Goal: Task Accomplishment & Management: Use online tool/utility

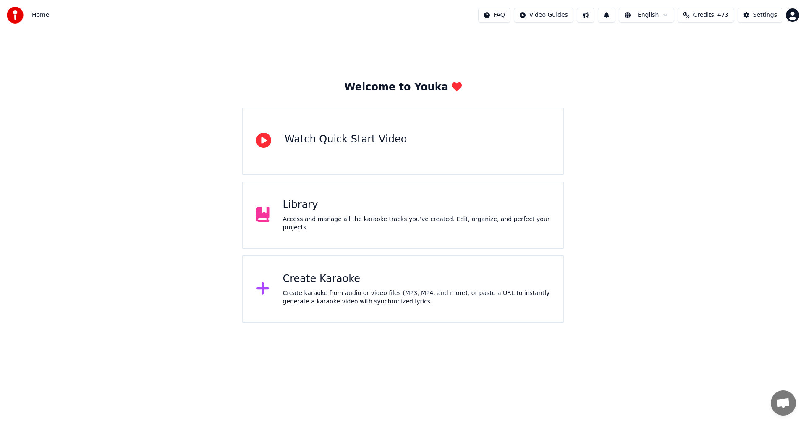
click at [362, 299] on div "Create karaoke from audio or video files (MP3, MP4, and more), or paste a URL t…" at bounding box center [417, 297] width 268 height 17
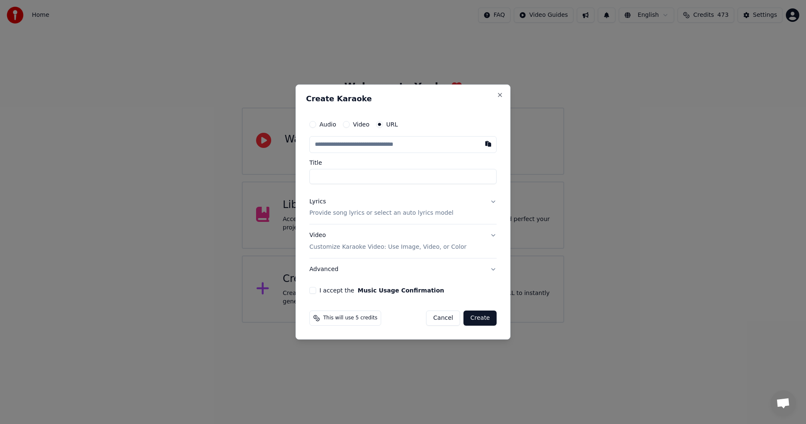
paste input "**********"
type input "**********"
drag, startPoint x: 381, startPoint y: 176, endPoint x: 462, endPoint y: 177, distance: 81.1
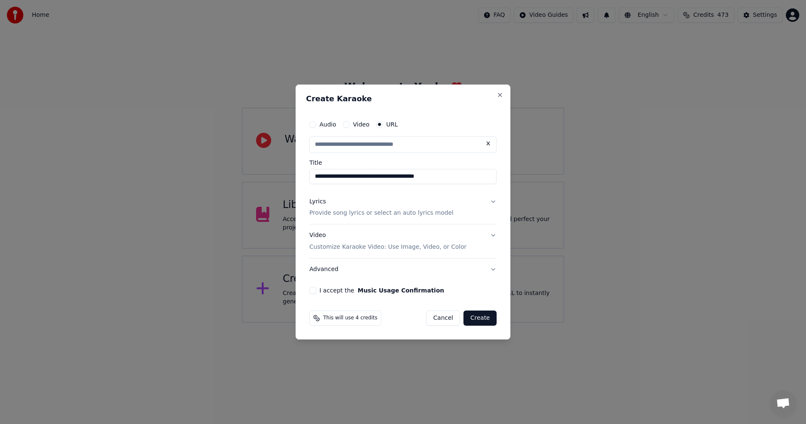
click at [462, 177] on input "**********" at bounding box center [403, 176] width 187 height 15
type input "**********"
click at [312, 176] on input "**********" at bounding box center [403, 176] width 187 height 15
drag, startPoint x: 414, startPoint y: 181, endPoint x: 297, endPoint y: 184, distance: 116.8
click at [297, 184] on div "**********" at bounding box center [403, 211] width 215 height 255
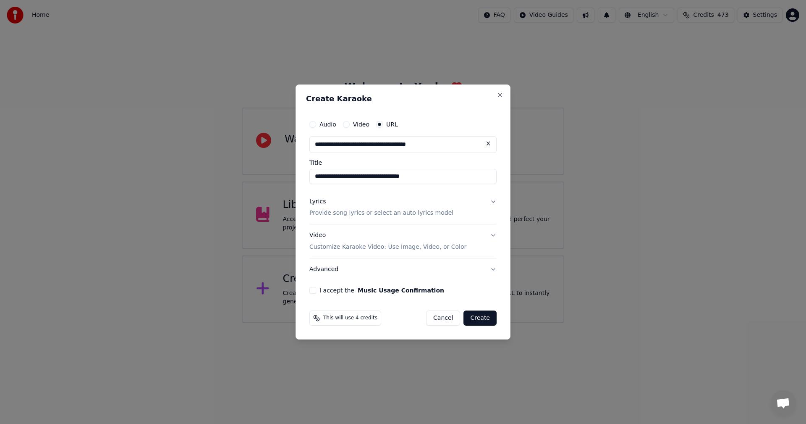
type input "**********"
click at [340, 210] on p "Provide song lyrics or select an auto lyrics model" at bounding box center [382, 213] width 144 height 8
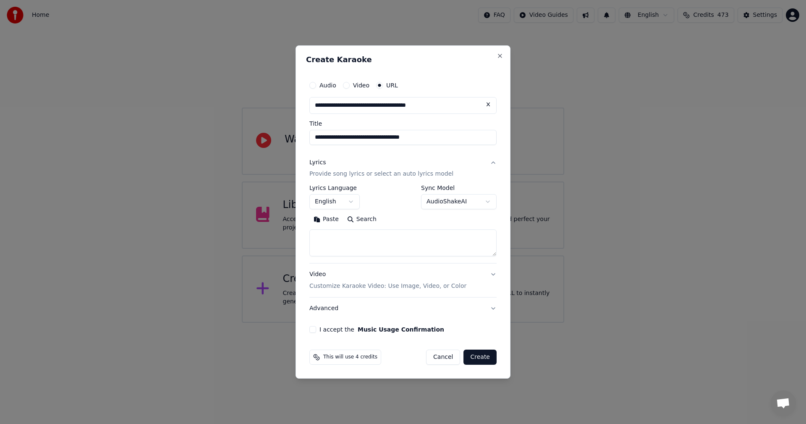
click at [345, 236] on textarea at bounding box center [403, 243] width 187 height 27
paste textarea "**********"
type textarea "**********"
click at [343, 199] on button "English" at bounding box center [335, 201] width 50 height 15
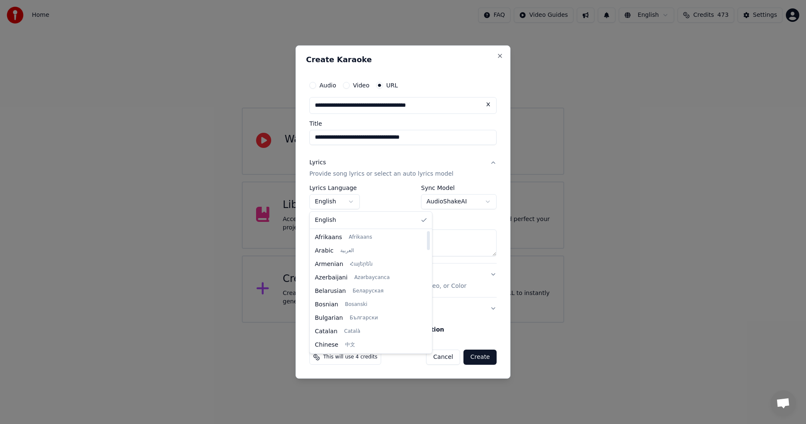
scroll to position [470, 0]
select select "**"
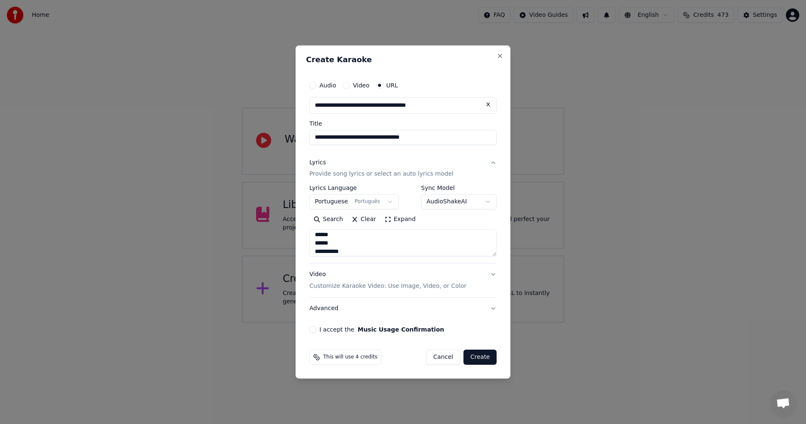
click at [314, 330] on button "I accept the Music Usage Confirmation" at bounding box center [313, 329] width 7 height 7
click at [484, 355] on button "Create" at bounding box center [480, 356] width 33 height 15
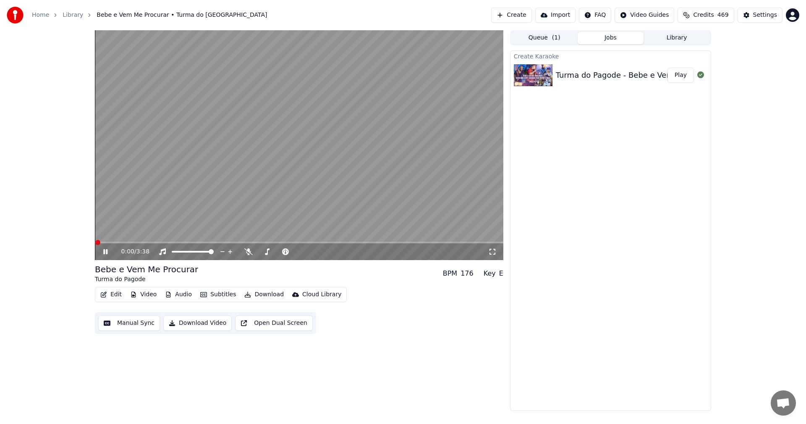
click at [105, 251] on icon at bounding box center [112, 251] width 20 height 7
click at [684, 75] on button "Play" at bounding box center [681, 75] width 26 height 15
click at [247, 249] on icon at bounding box center [248, 251] width 8 height 7
click at [248, 252] on icon at bounding box center [248, 251] width 5 height 7
click at [247, 254] on icon at bounding box center [248, 251] width 8 height 7
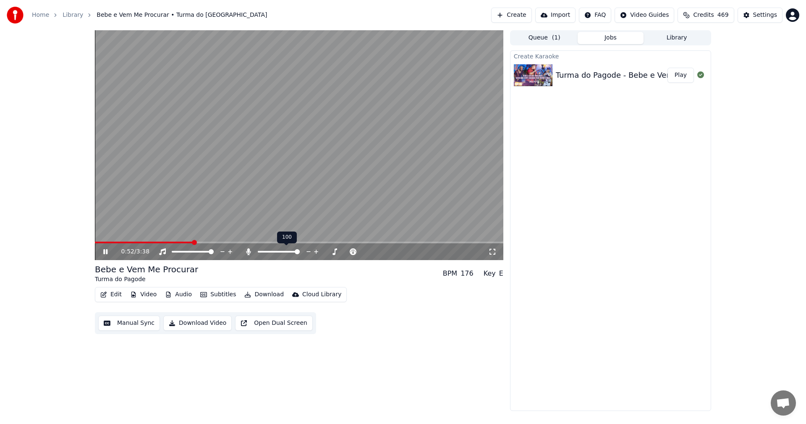
click at [249, 252] on icon at bounding box center [248, 251] width 5 height 7
click at [249, 252] on icon at bounding box center [248, 251] width 8 height 7
click at [108, 252] on icon at bounding box center [105, 251] width 4 height 5
click at [108, 252] on icon at bounding box center [112, 251] width 20 height 7
click at [108, 252] on icon at bounding box center [105, 251] width 4 height 5
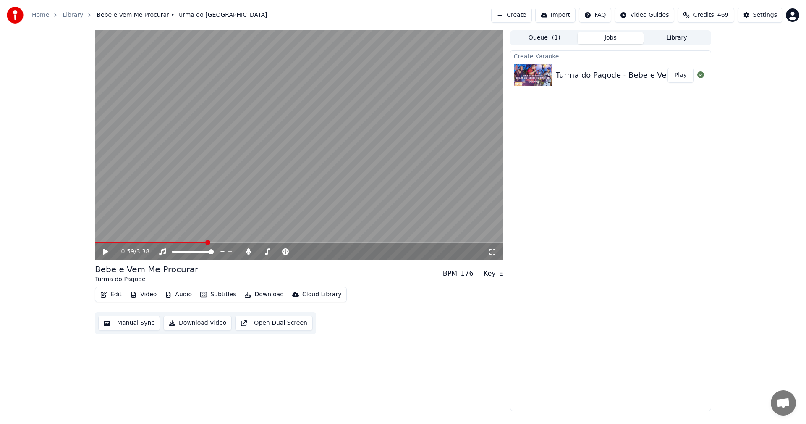
click at [113, 295] on button "Edit" at bounding box center [111, 295] width 28 height 12
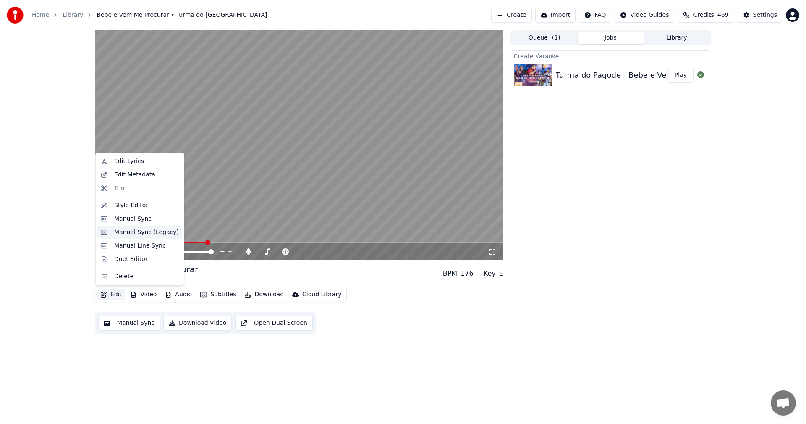
click at [133, 231] on div "Manual Sync (Legacy)" at bounding box center [146, 232] width 65 height 8
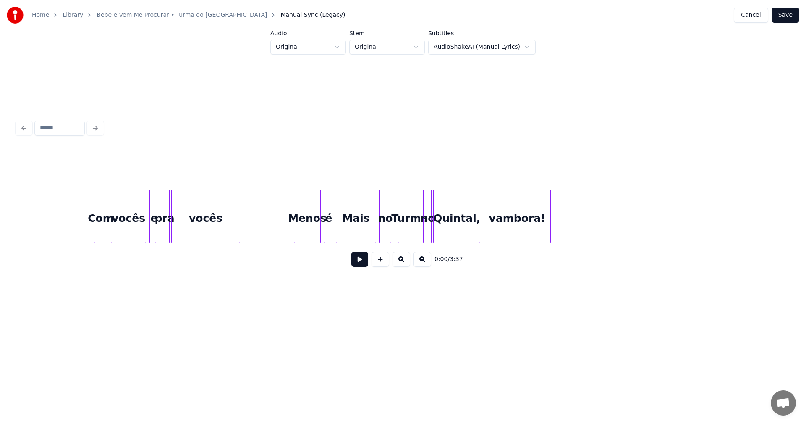
click at [103, 228] on div "Com" at bounding box center [101, 218] width 13 height 57
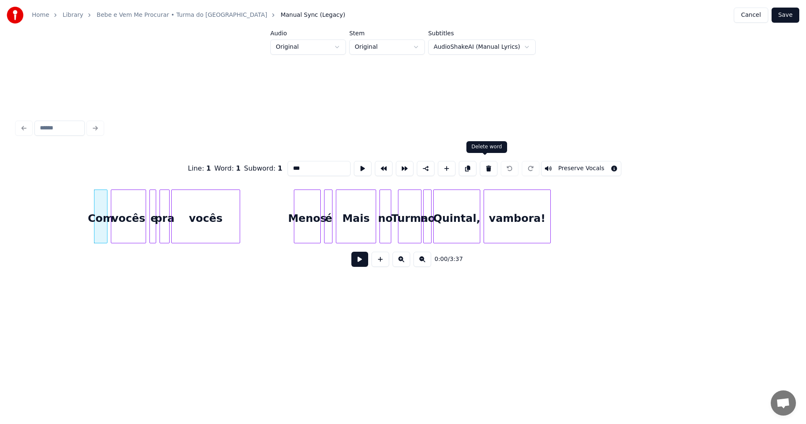
click at [484, 165] on button at bounding box center [489, 168] width 18 height 15
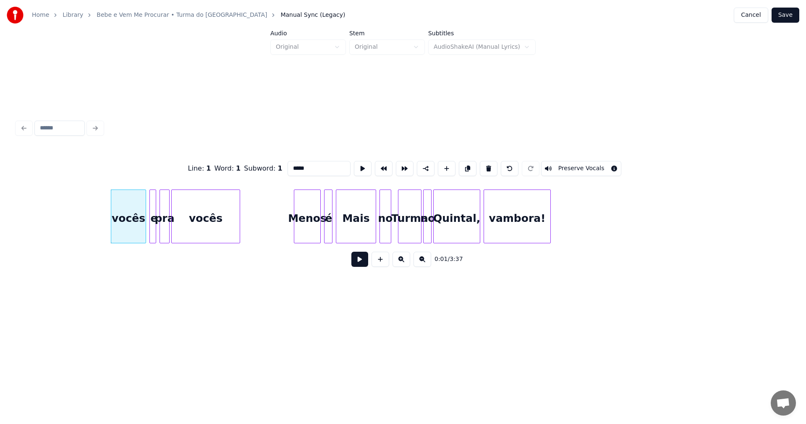
click at [483, 166] on button at bounding box center [489, 168] width 18 height 15
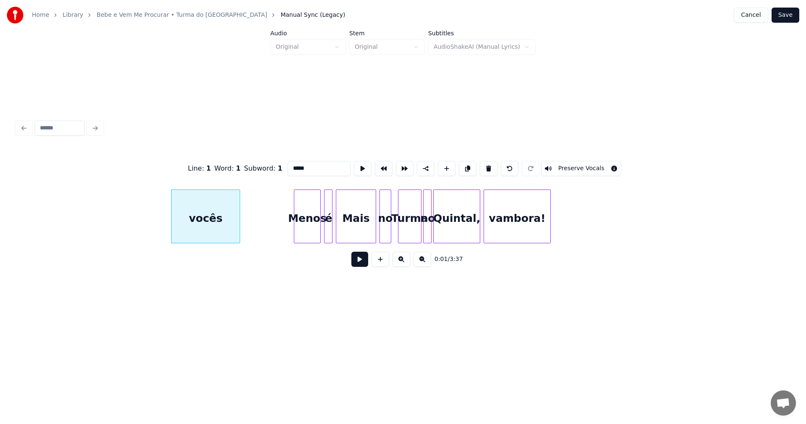
click at [483, 166] on button at bounding box center [489, 168] width 18 height 15
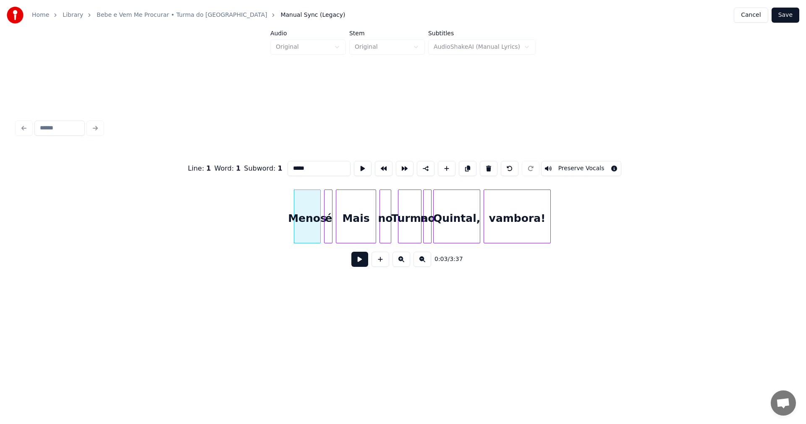
click at [483, 166] on button at bounding box center [489, 168] width 18 height 15
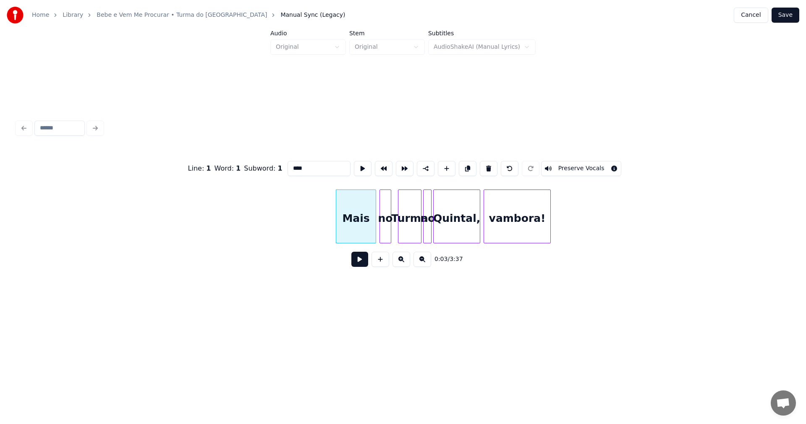
click at [483, 166] on button at bounding box center [489, 168] width 18 height 15
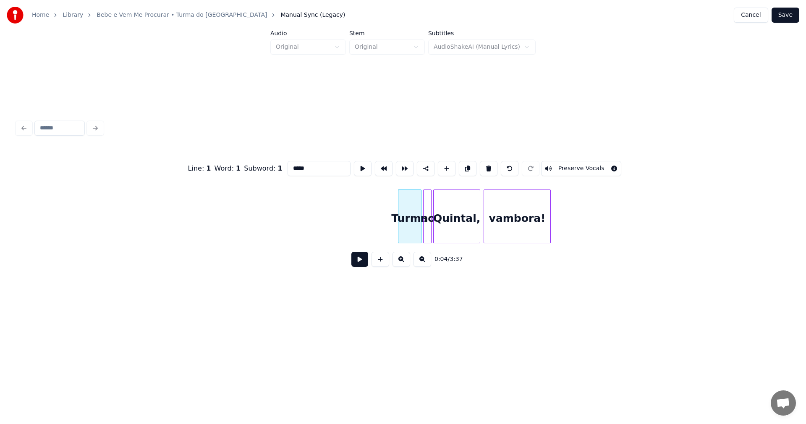
click at [483, 166] on button at bounding box center [489, 168] width 18 height 15
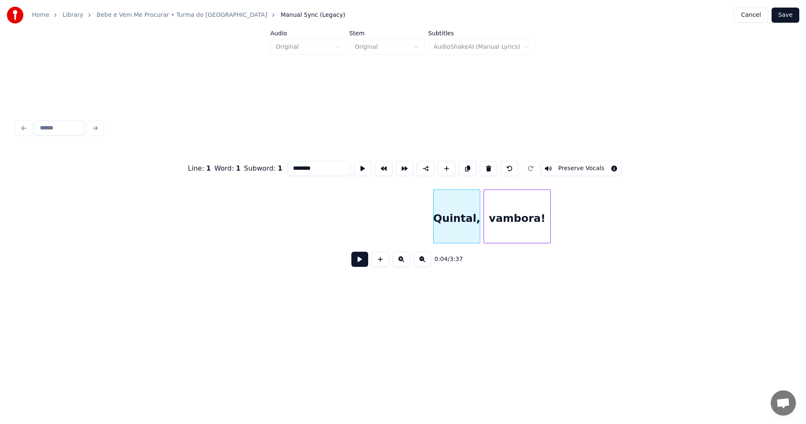
click at [483, 166] on button at bounding box center [489, 168] width 18 height 15
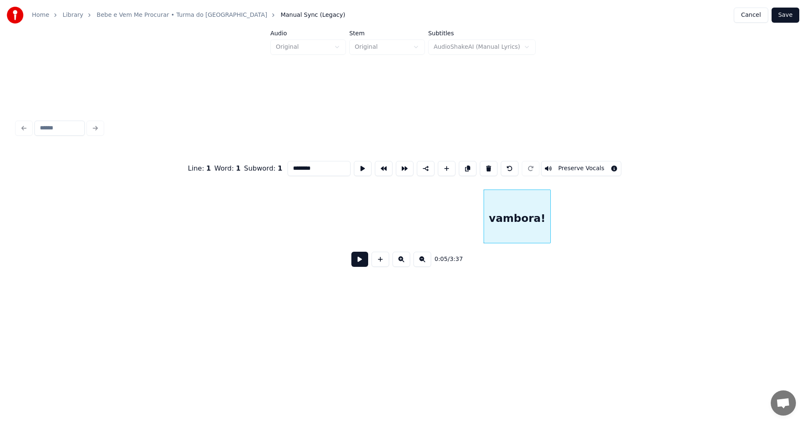
click at [483, 166] on button at bounding box center [489, 168] width 18 height 15
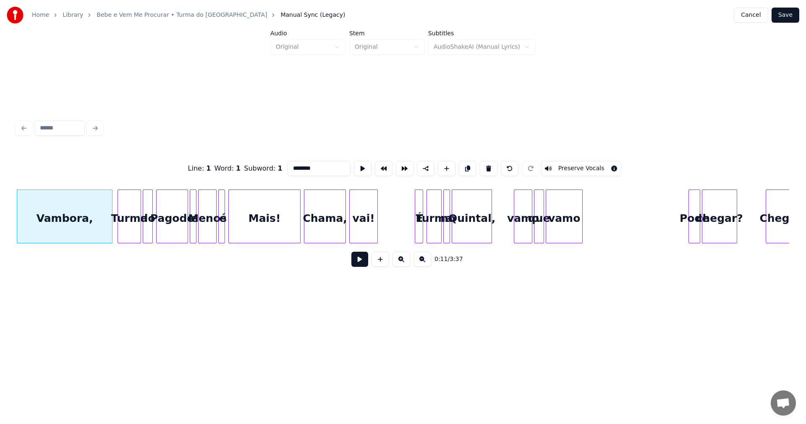
click at [483, 166] on button at bounding box center [489, 168] width 18 height 15
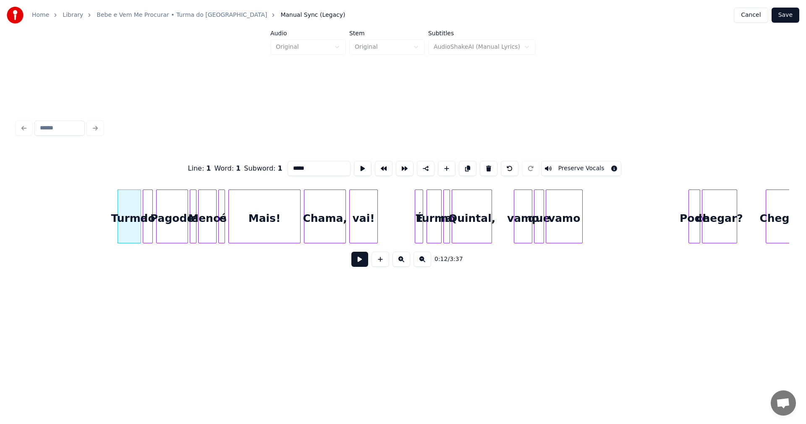
click at [483, 166] on button at bounding box center [489, 168] width 18 height 15
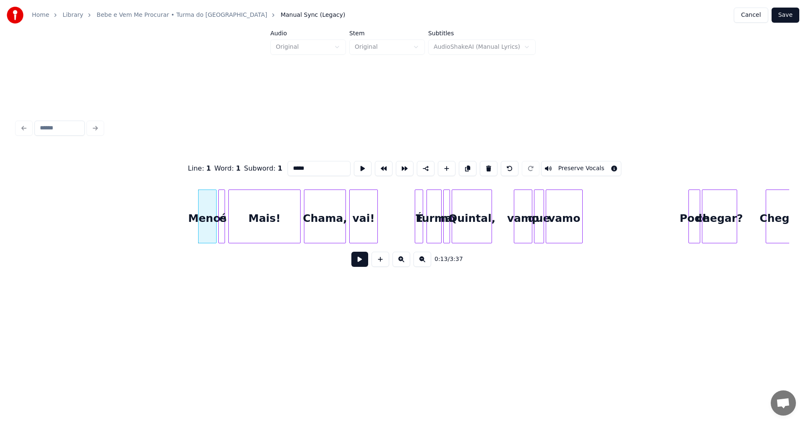
click at [483, 166] on button at bounding box center [489, 168] width 18 height 15
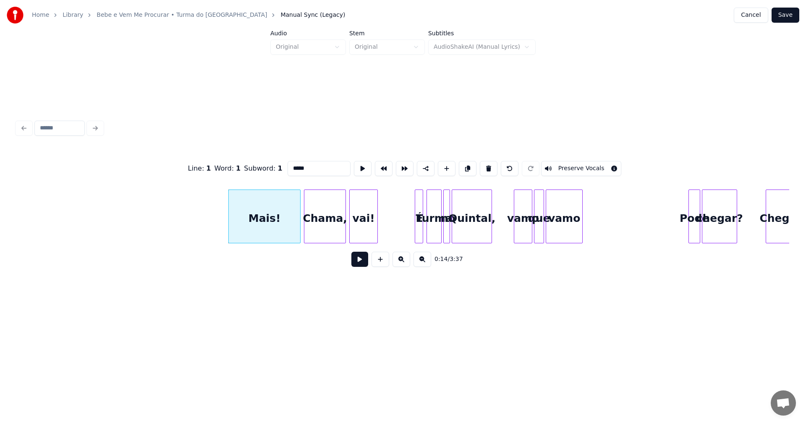
click at [483, 166] on button at bounding box center [489, 168] width 18 height 15
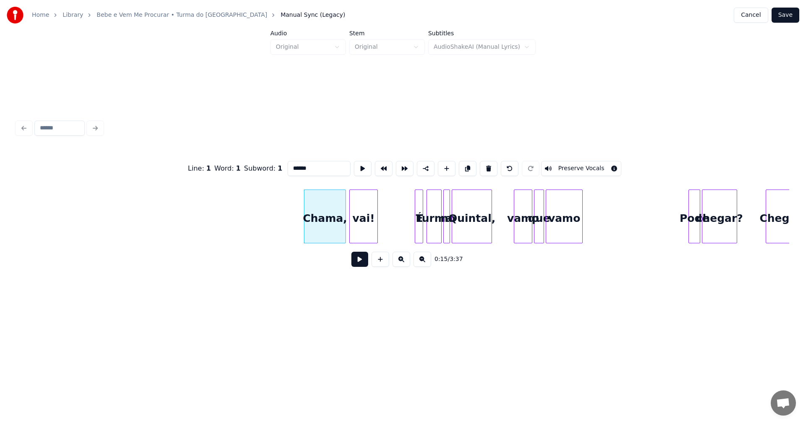
click at [483, 166] on button at bounding box center [489, 168] width 18 height 15
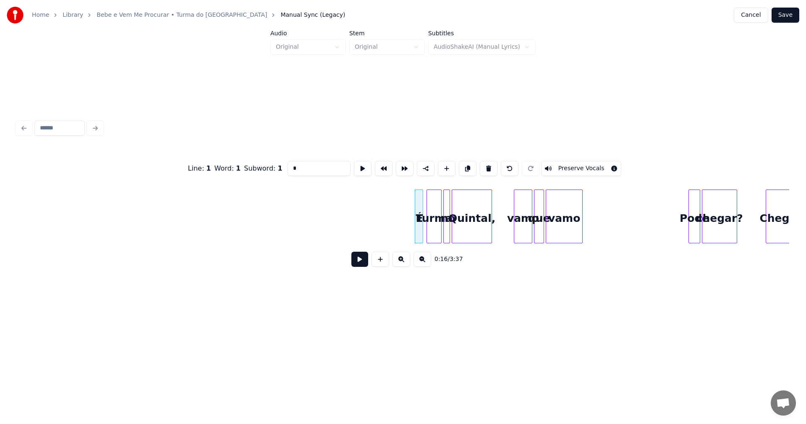
click at [483, 166] on button at bounding box center [489, 168] width 18 height 15
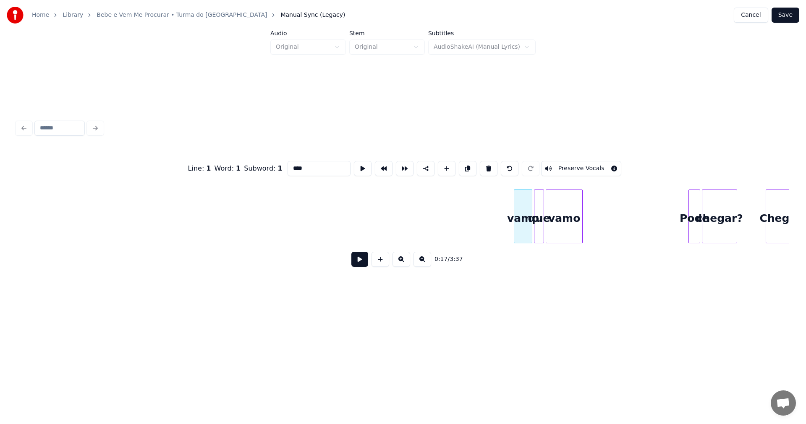
click at [483, 166] on button at bounding box center [489, 168] width 18 height 15
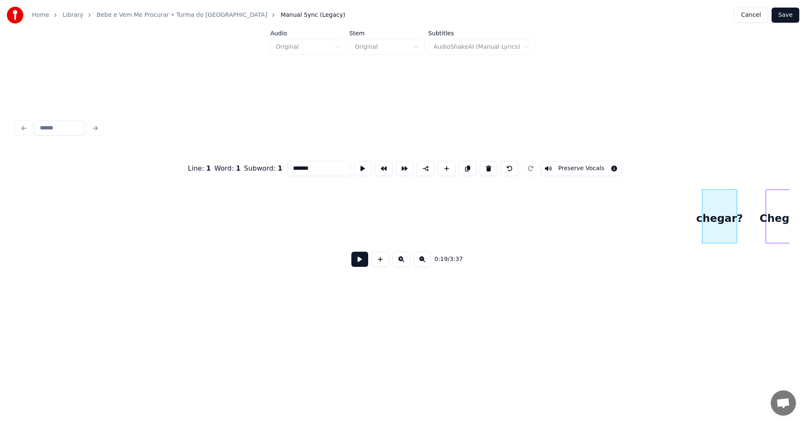
click at [483, 166] on button at bounding box center [489, 168] width 18 height 15
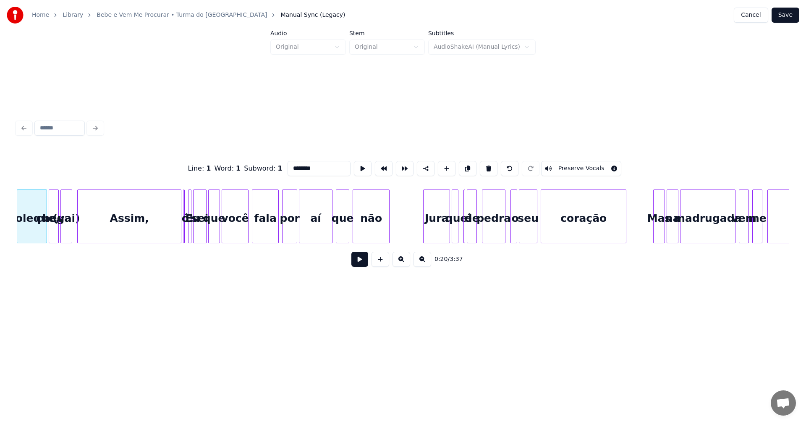
click at [483, 166] on button at bounding box center [489, 168] width 18 height 15
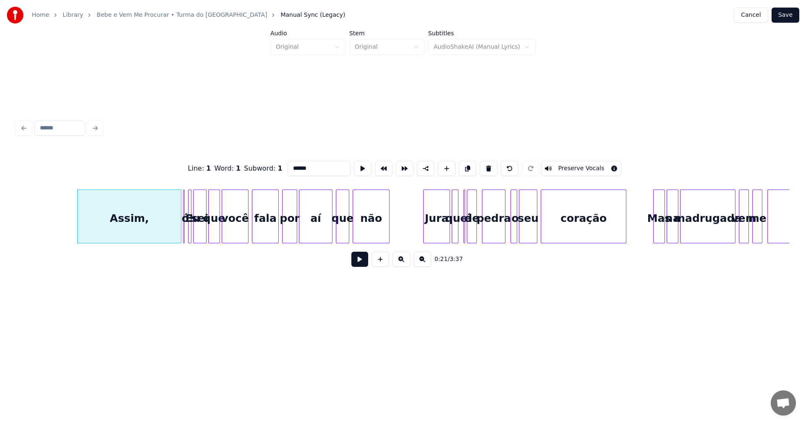
click at [483, 166] on button at bounding box center [489, 168] width 18 height 15
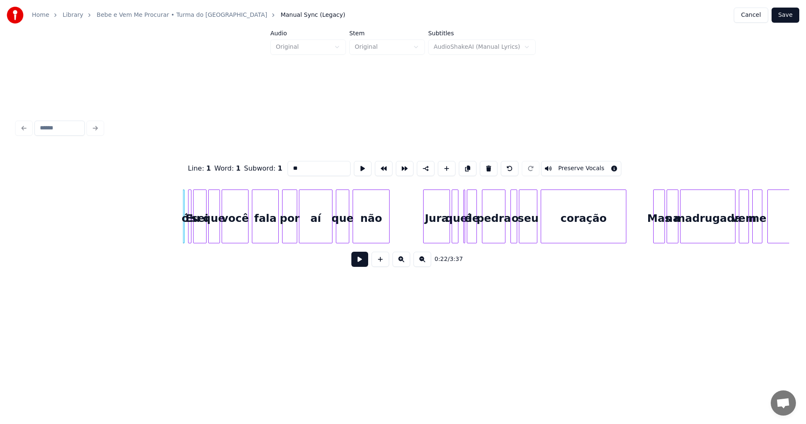
click at [483, 166] on button at bounding box center [489, 168] width 18 height 15
type input "**"
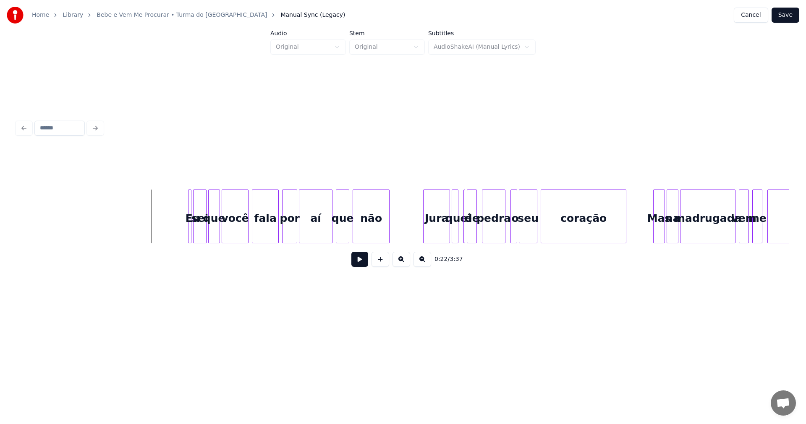
click at [356, 262] on button at bounding box center [360, 259] width 17 height 15
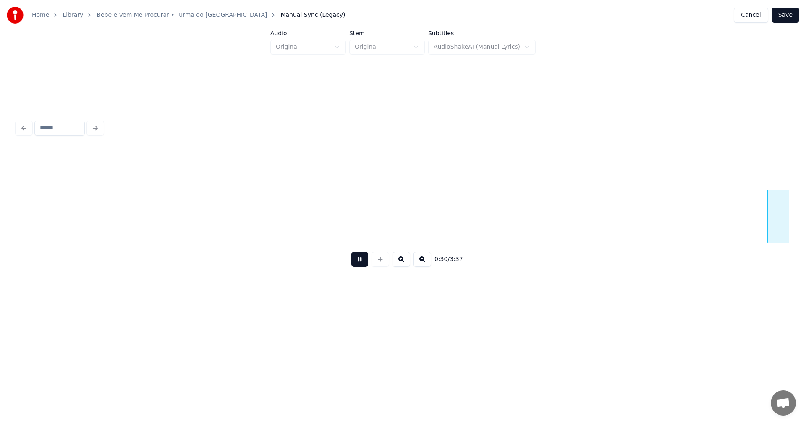
scroll to position [0, 2531]
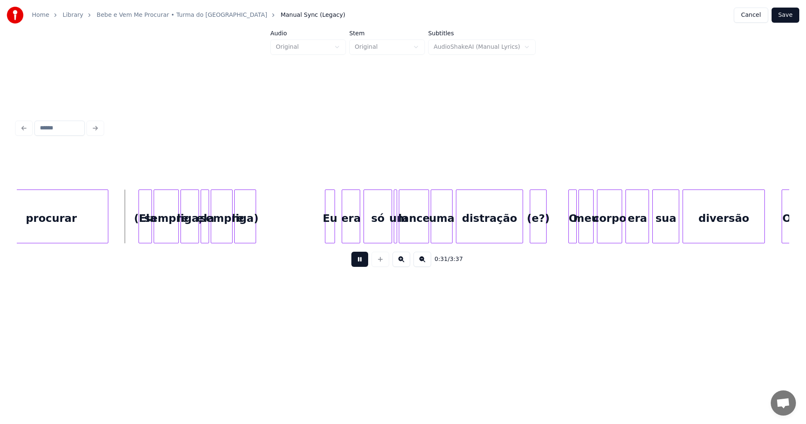
click at [355, 261] on button at bounding box center [360, 259] width 17 height 15
click at [140, 218] on div at bounding box center [140, 216] width 3 height 53
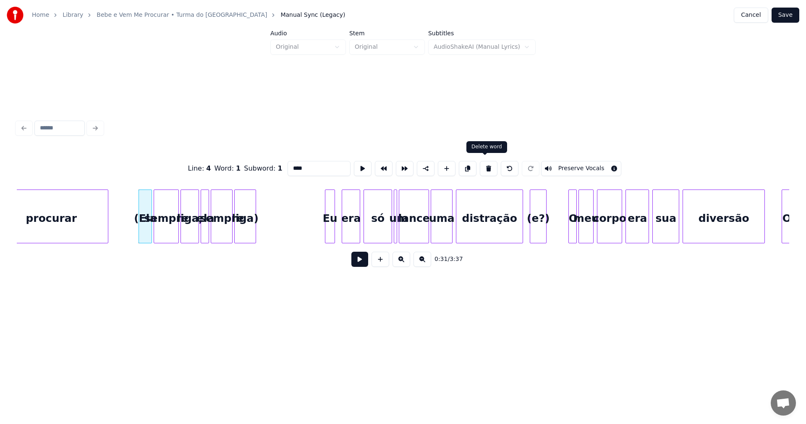
click at [487, 163] on button at bounding box center [489, 168] width 18 height 15
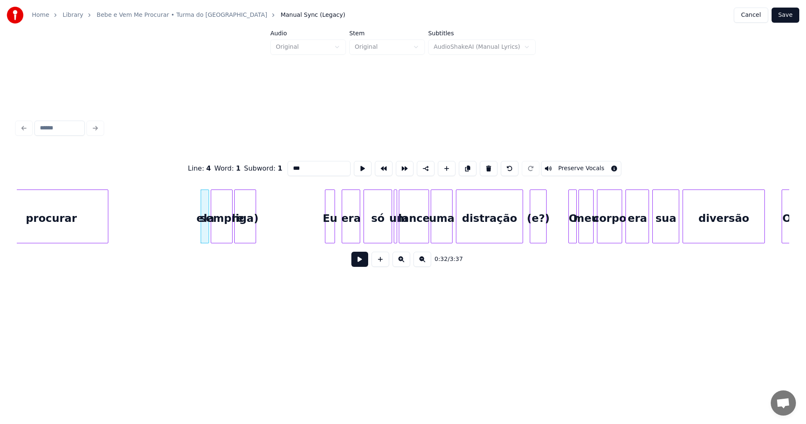
click at [487, 163] on button at bounding box center [489, 168] width 18 height 15
type input "**"
click at [363, 261] on button at bounding box center [360, 259] width 17 height 15
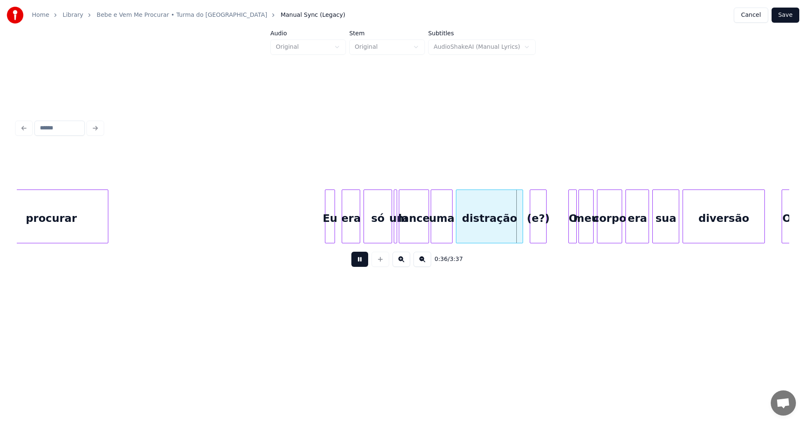
click at [363, 261] on button at bounding box center [360, 259] width 17 height 15
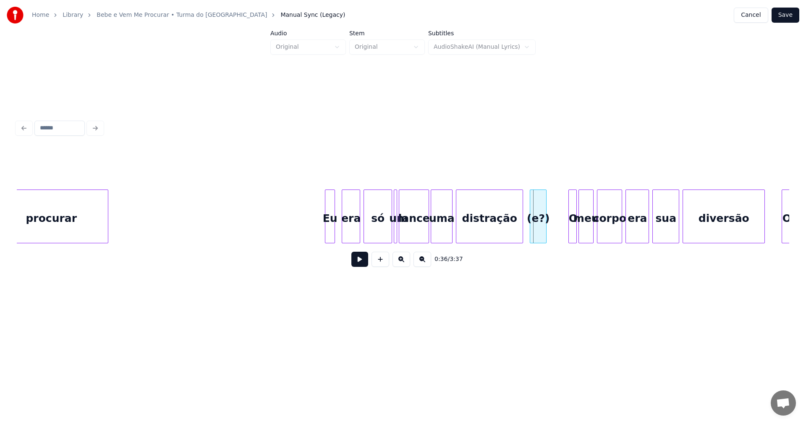
click at [537, 219] on div "(e?)" at bounding box center [538, 218] width 16 height 57
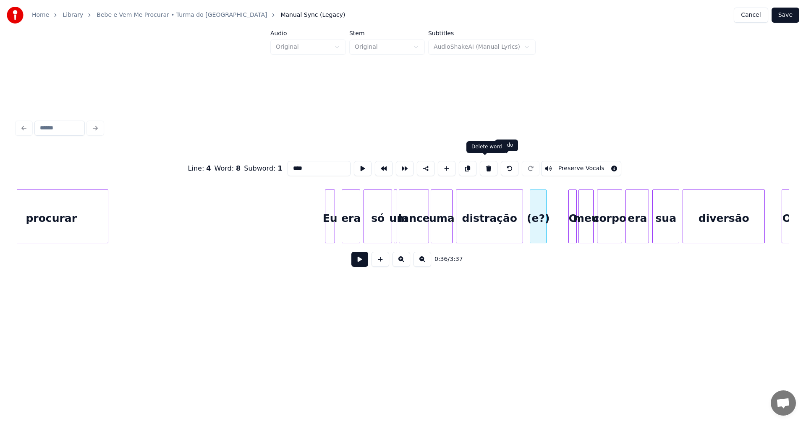
click at [488, 162] on button at bounding box center [489, 168] width 18 height 15
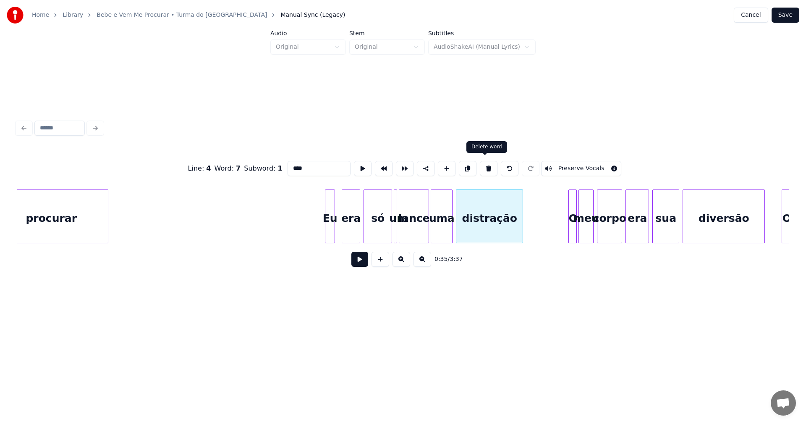
type input "*********"
click at [358, 263] on button at bounding box center [360, 259] width 17 height 15
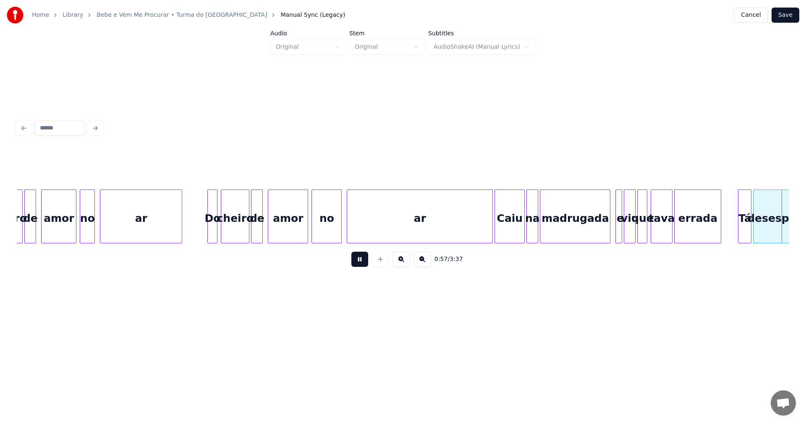
scroll to position [0, 4850]
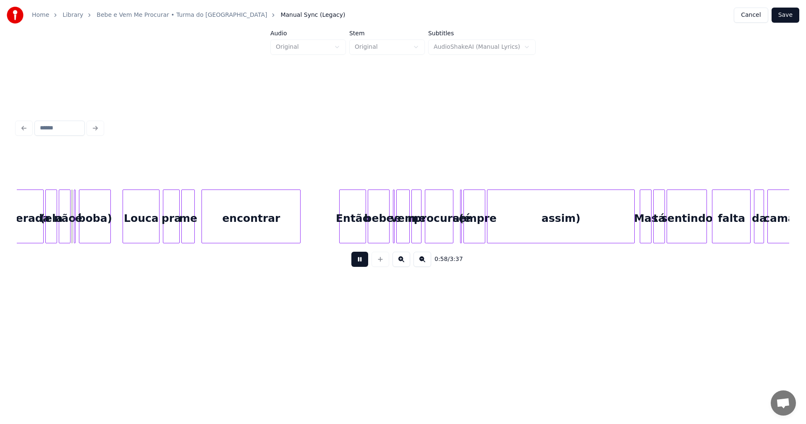
click at [358, 263] on button at bounding box center [360, 259] width 17 height 15
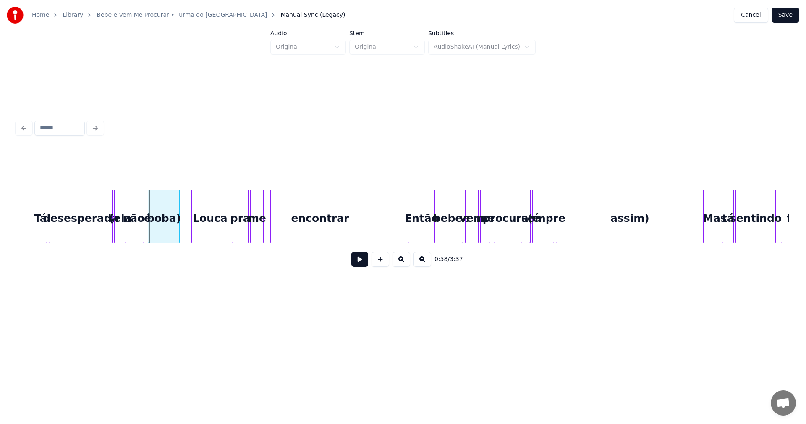
click at [124, 233] on div at bounding box center [124, 216] width 3 height 53
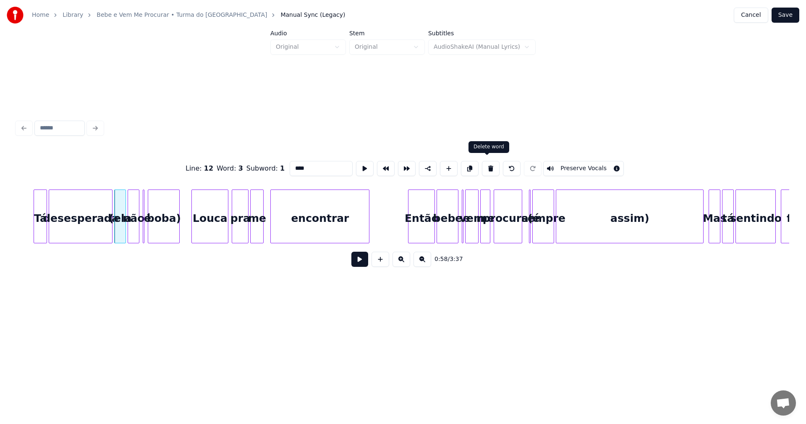
click at [486, 162] on button at bounding box center [491, 168] width 18 height 15
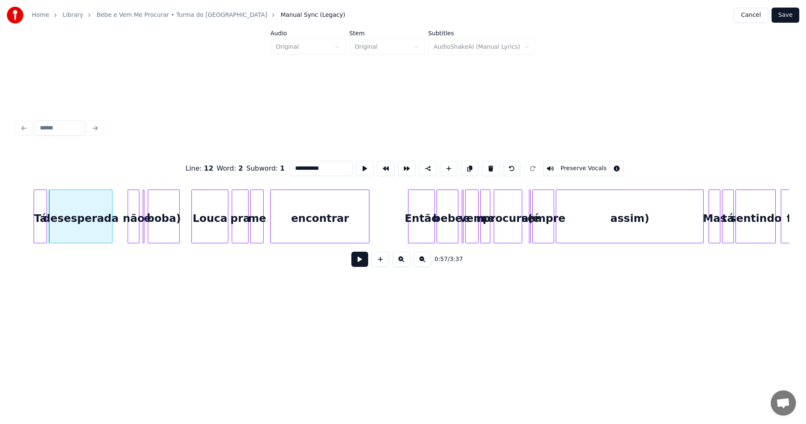
click at [168, 212] on div "boba)" at bounding box center [163, 218] width 31 height 57
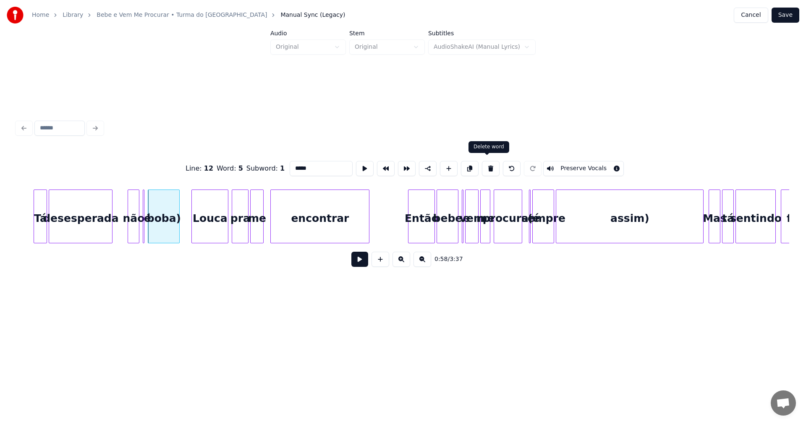
click at [484, 162] on button at bounding box center [491, 168] width 18 height 15
type input "**********"
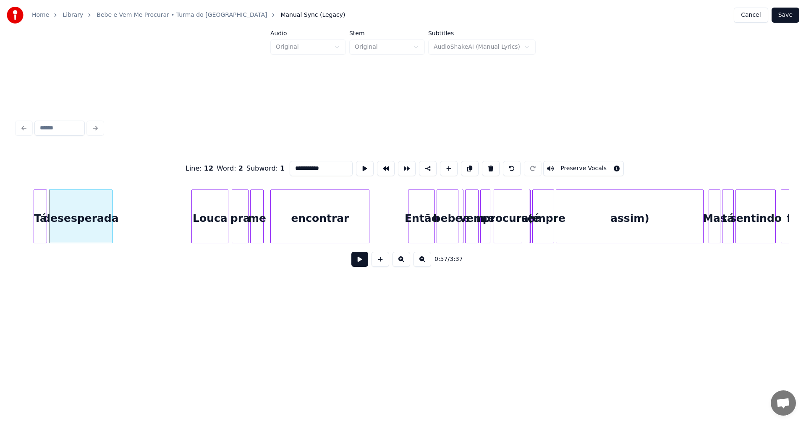
click at [359, 261] on button at bounding box center [360, 259] width 17 height 15
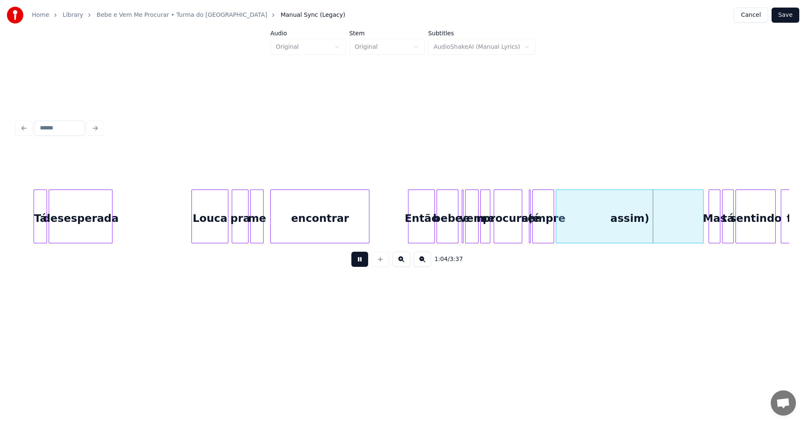
click at [359, 261] on button at bounding box center [360, 259] width 17 height 15
click at [650, 210] on div "assim)" at bounding box center [630, 218] width 147 height 57
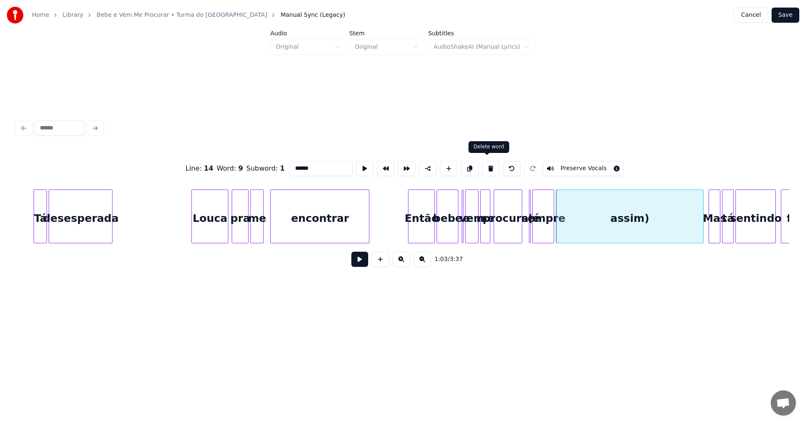
click at [482, 164] on button at bounding box center [491, 168] width 18 height 15
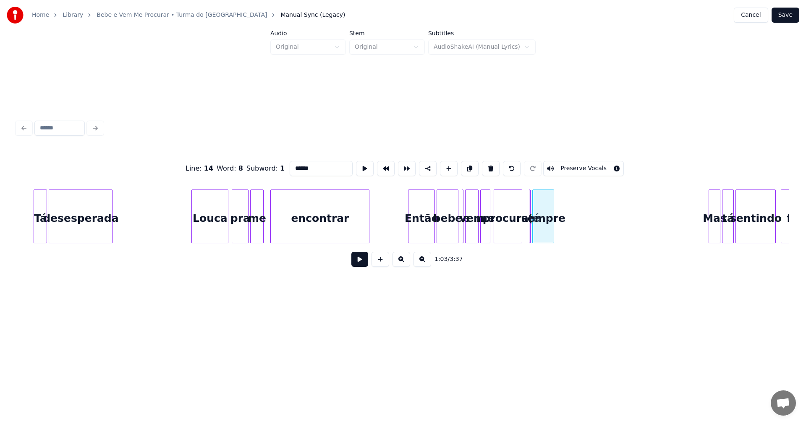
click at [483, 164] on button at bounding box center [491, 168] width 18 height 15
click at [483, 165] on button at bounding box center [491, 168] width 18 height 15
type input "********"
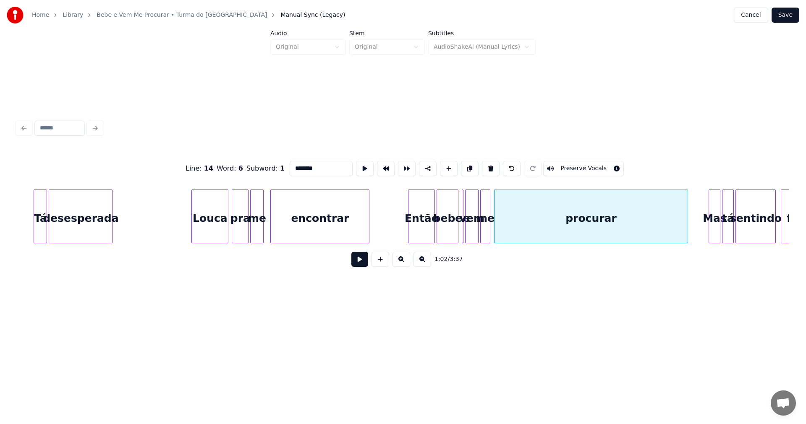
click at [688, 197] on div at bounding box center [686, 216] width 3 height 53
click at [361, 264] on button at bounding box center [360, 259] width 17 height 15
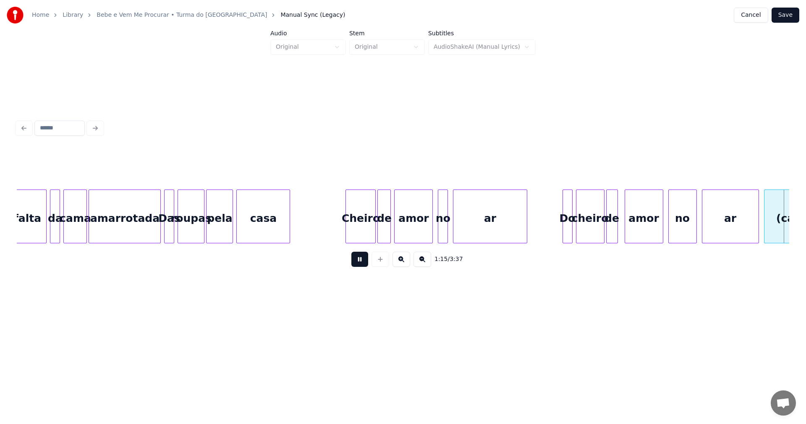
scroll to position [0, 6328]
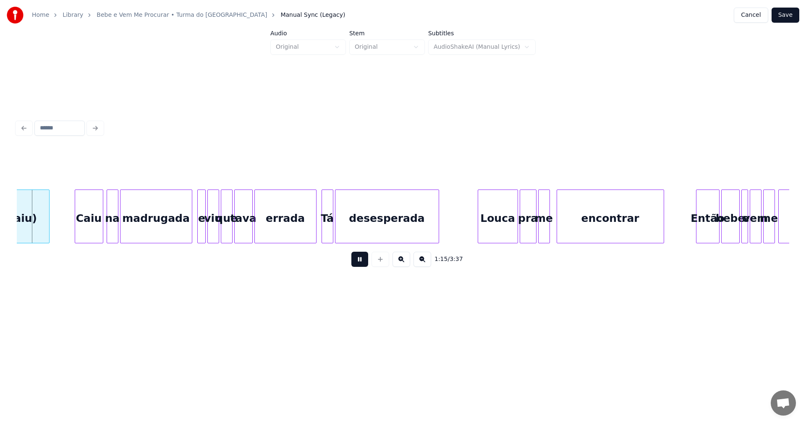
click at [361, 264] on button at bounding box center [360, 259] width 17 height 15
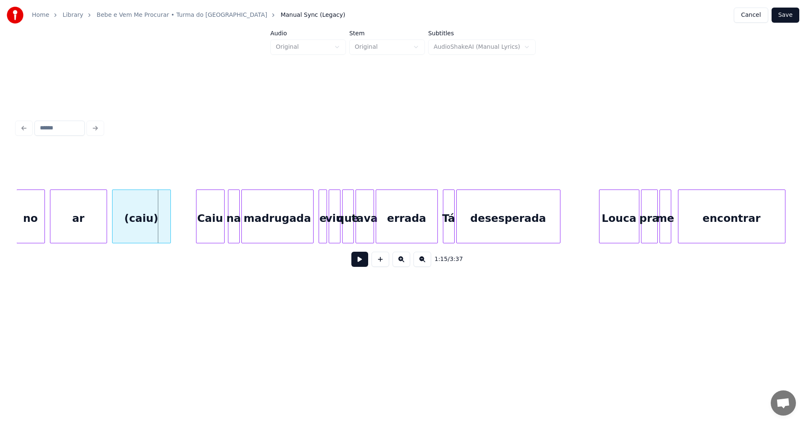
scroll to position [0, 6126]
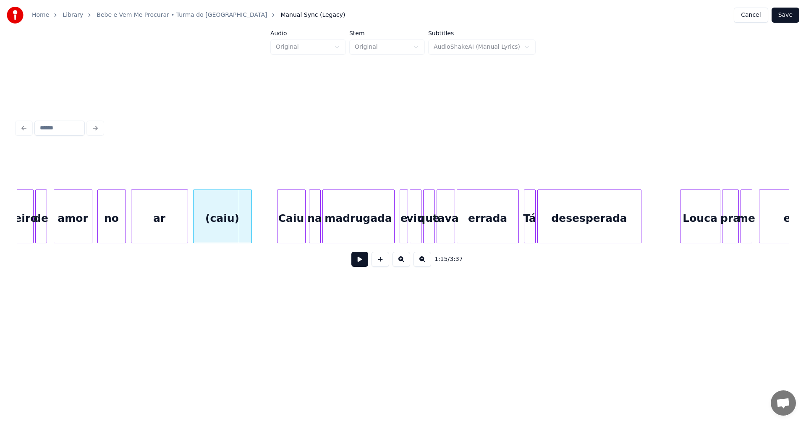
click at [222, 229] on div "(caiu)" at bounding box center [223, 218] width 58 height 57
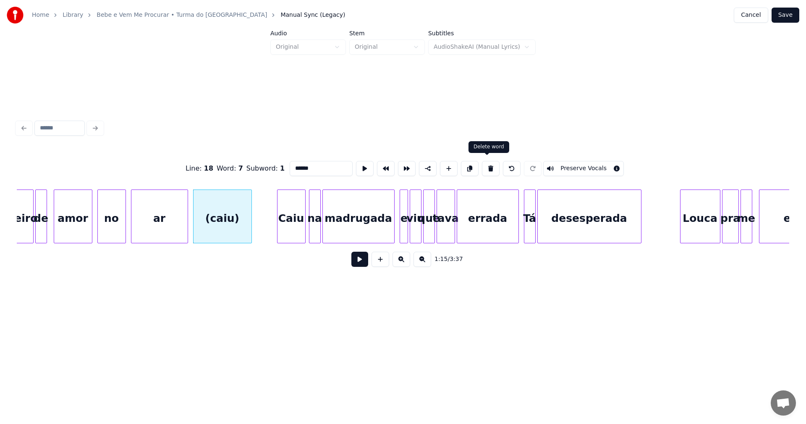
click at [486, 165] on button at bounding box center [491, 168] width 18 height 15
type input "**"
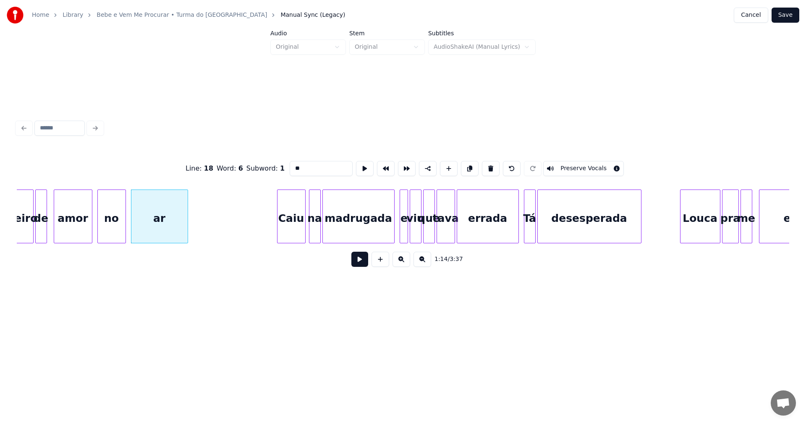
click at [363, 261] on button at bounding box center [360, 259] width 17 height 15
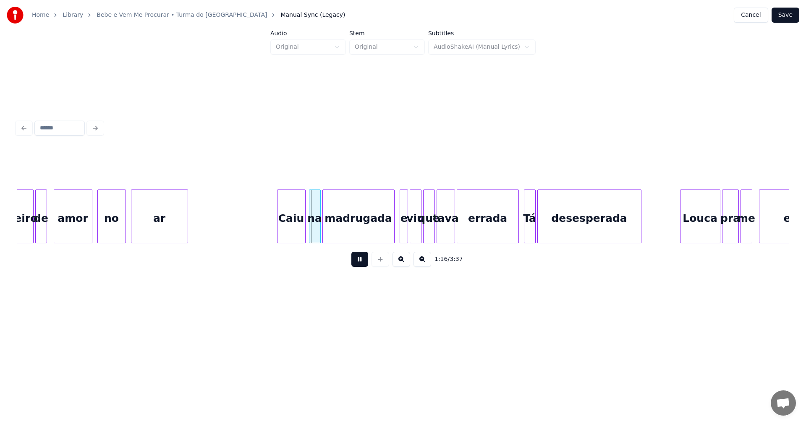
drag, startPoint x: 363, startPoint y: 261, endPoint x: 190, endPoint y: 238, distance: 174.2
click at [360, 260] on button at bounding box center [360, 259] width 17 height 15
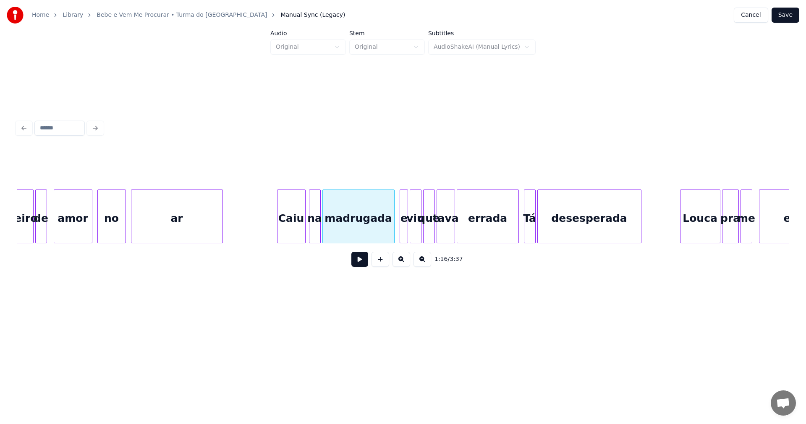
click at [223, 220] on div at bounding box center [221, 216] width 3 height 53
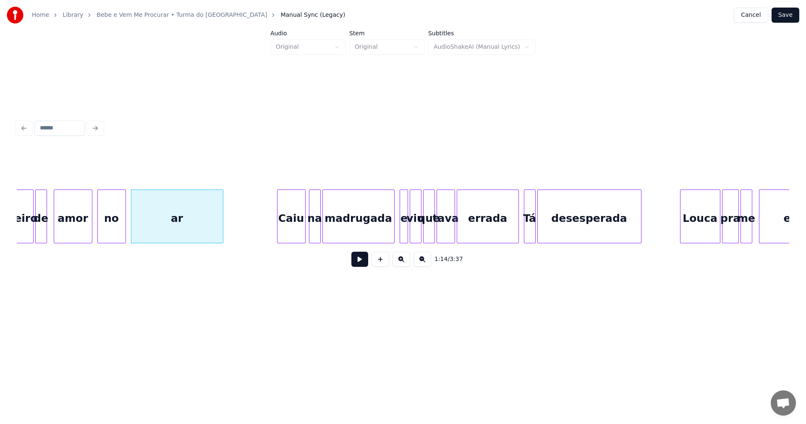
click at [360, 262] on button at bounding box center [360, 259] width 17 height 15
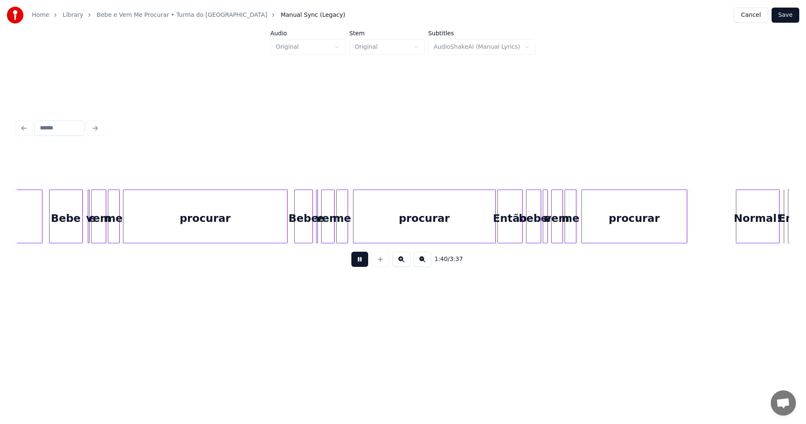
scroll to position [0, 8446]
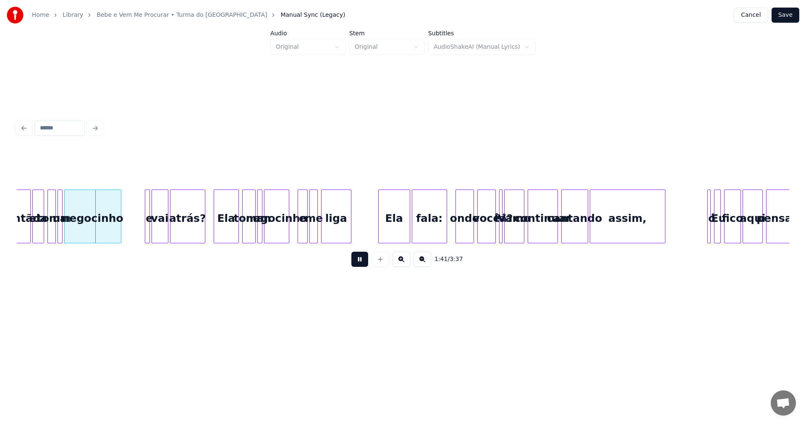
click at [360, 262] on button at bounding box center [360, 259] width 17 height 15
click at [357, 260] on button at bounding box center [360, 259] width 17 height 15
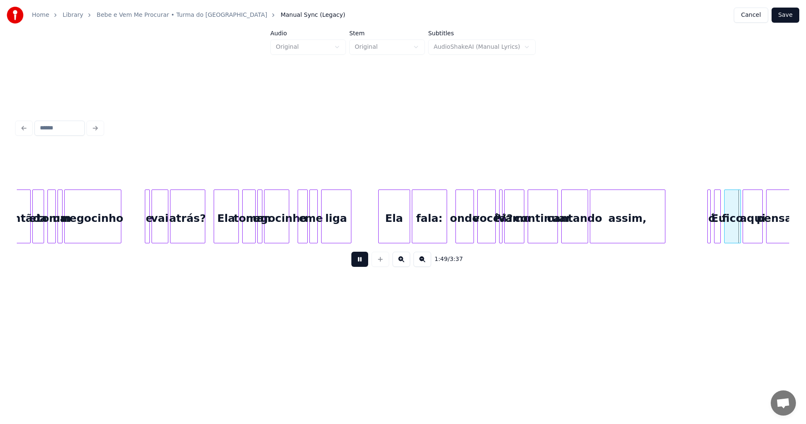
click at [357, 260] on button at bounding box center [360, 259] width 17 height 15
click at [601, 225] on div "assim," at bounding box center [628, 218] width 75 height 57
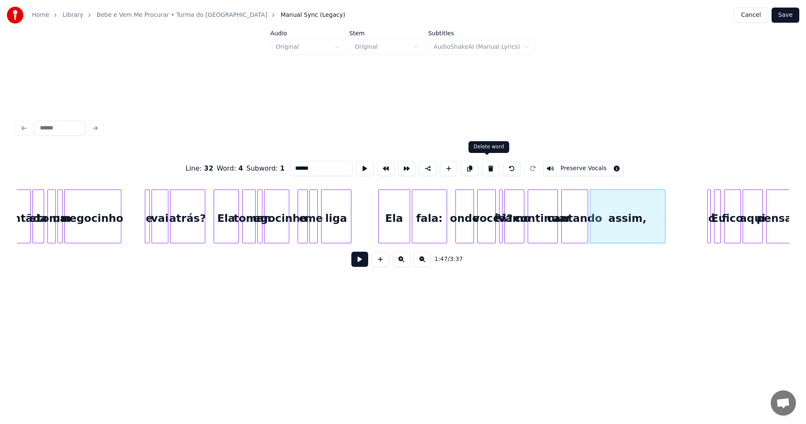
click at [484, 165] on button at bounding box center [491, 168] width 18 height 15
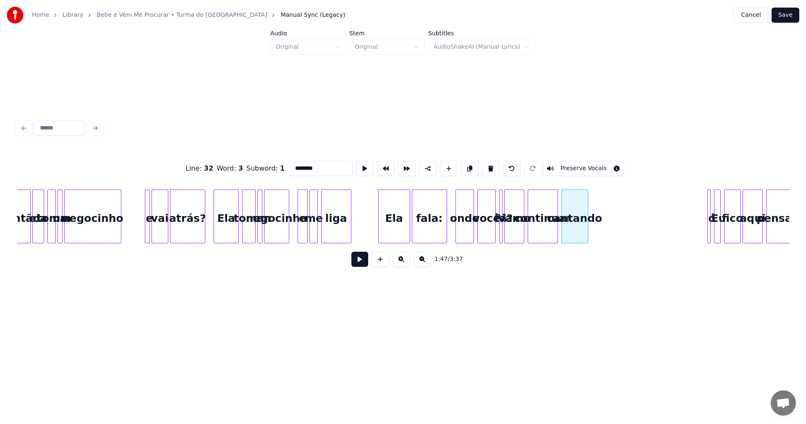
click at [484, 165] on button at bounding box center [491, 168] width 18 height 15
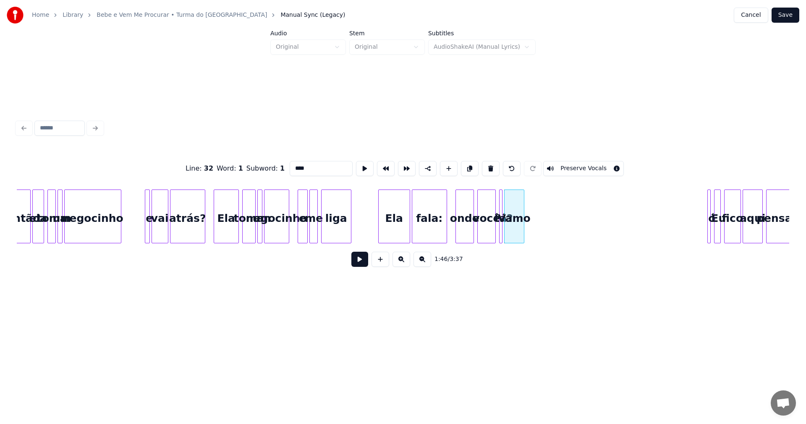
click at [484, 165] on button at bounding box center [491, 168] width 18 height 15
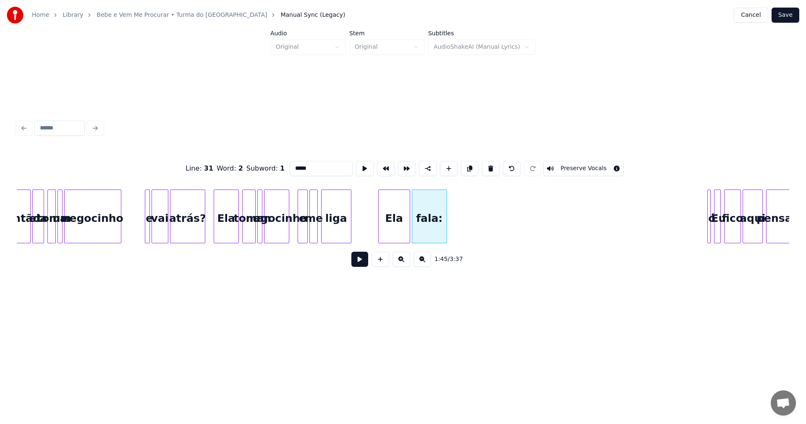
click at [484, 165] on button at bounding box center [491, 168] width 18 height 15
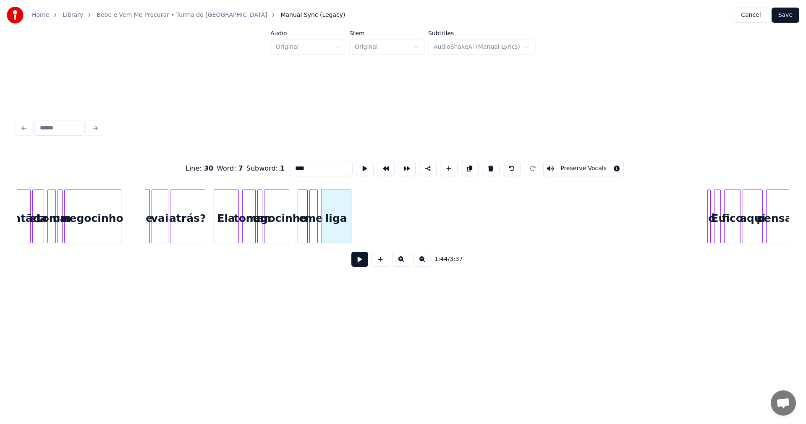
click at [484, 165] on button at bounding box center [491, 168] width 18 height 15
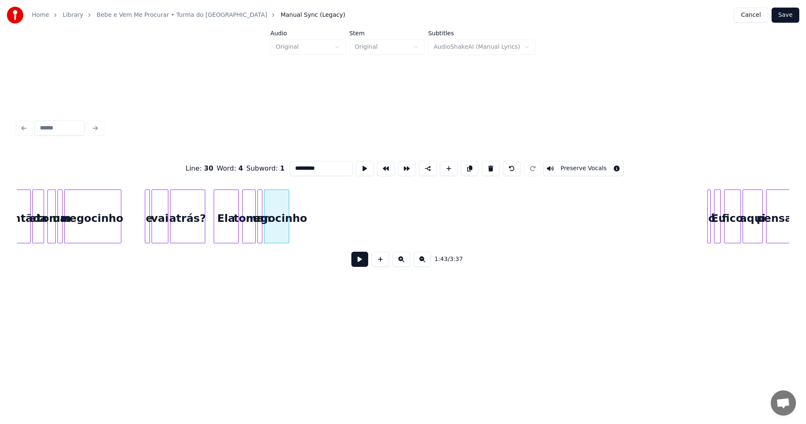
click at [484, 165] on button at bounding box center [491, 168] width 18 height 15
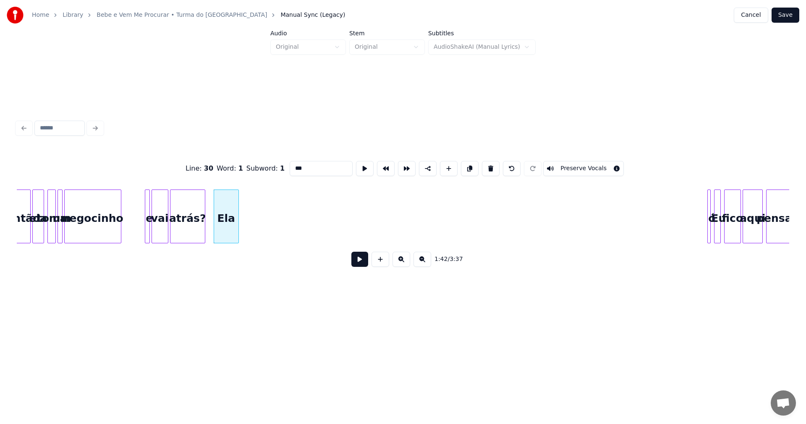
click at [484, 165] on button at bounding box center [491, 168] width 18 height 15
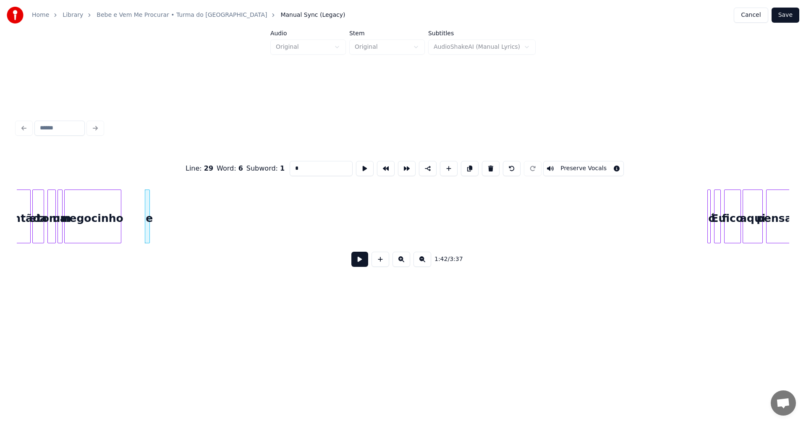
click at [484, 165] on button at bounding box center [491, 168] width 18 height 15
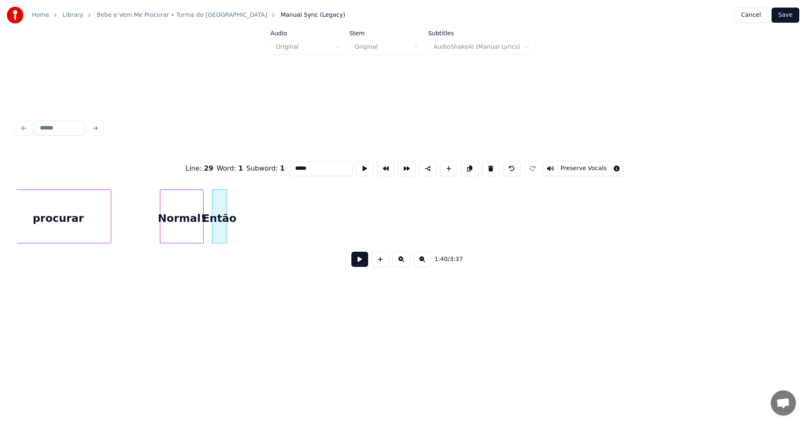
scroll to position [0, 8208]
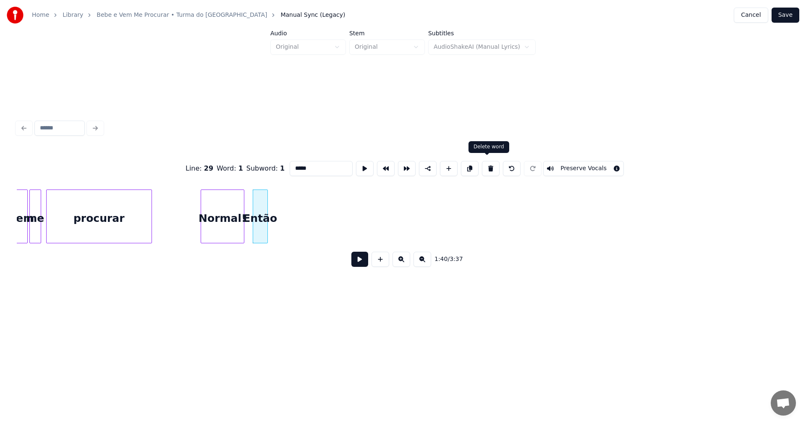
click at [484, 166] on button at bounding box center [491, 168] width 18 height 15
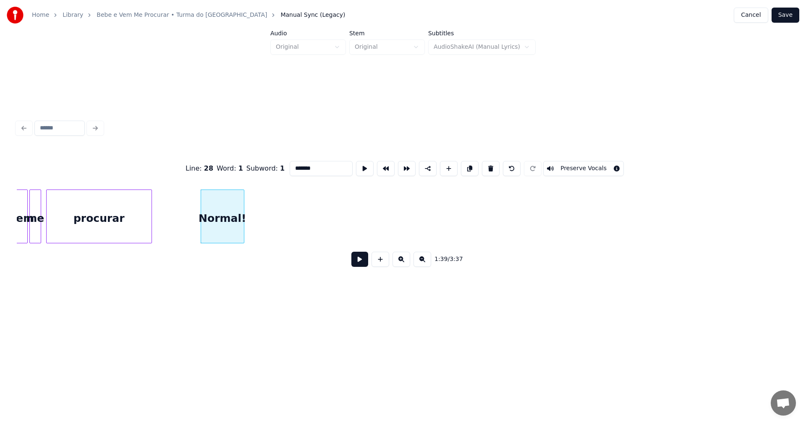
click at [484, 166] on button at bounding box center [491, 168] width 18 height 15
type input "********"
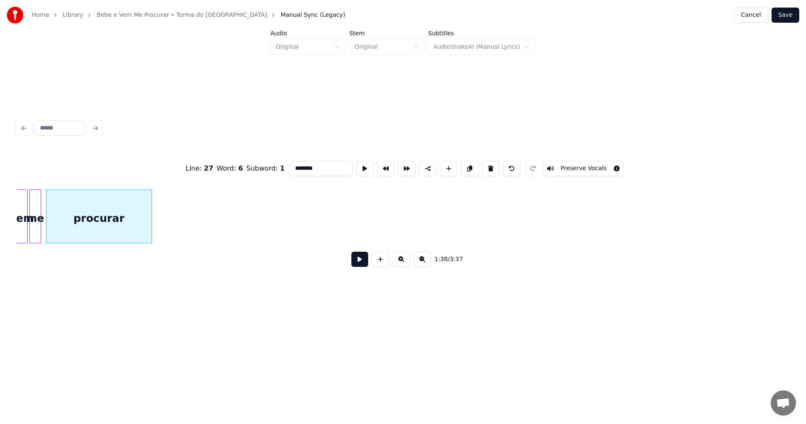
click at [362, 263] on button at bounding box center [360, 259] width 17 height 15
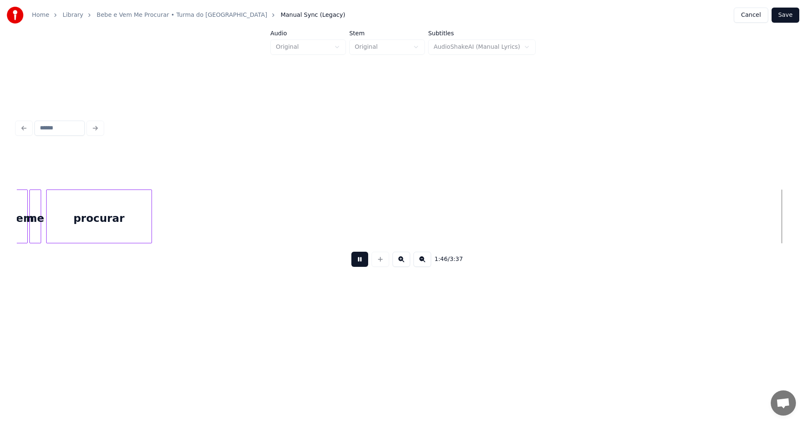
scroll to position [0, 8981]
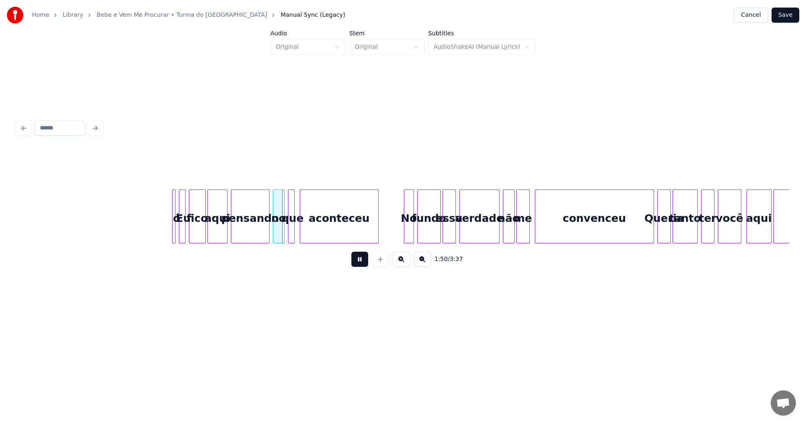
click at [361, 263] on button at bounding box center [360, 259] width 17 height 15
click at [174, 237] on div at bounding box center [174, 216] width 3 height 53
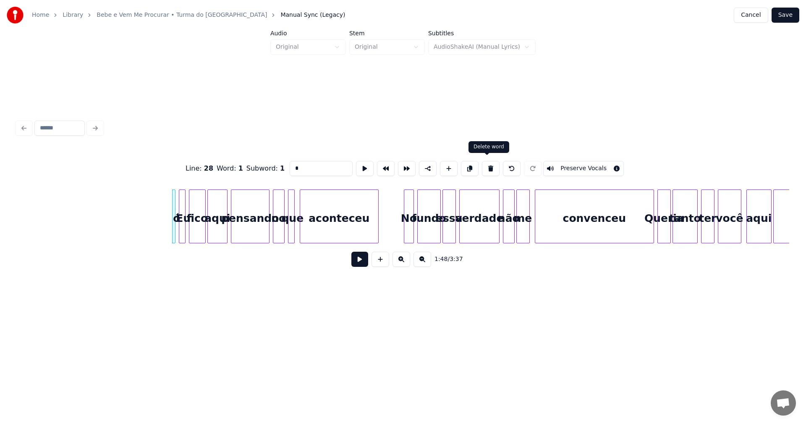
click at [487, 164] on button at bounding box center [491, 168] width 18 height 15
type input "**"
click at [358, 262] on button at bounding box center [360, 259] width 17 height 15
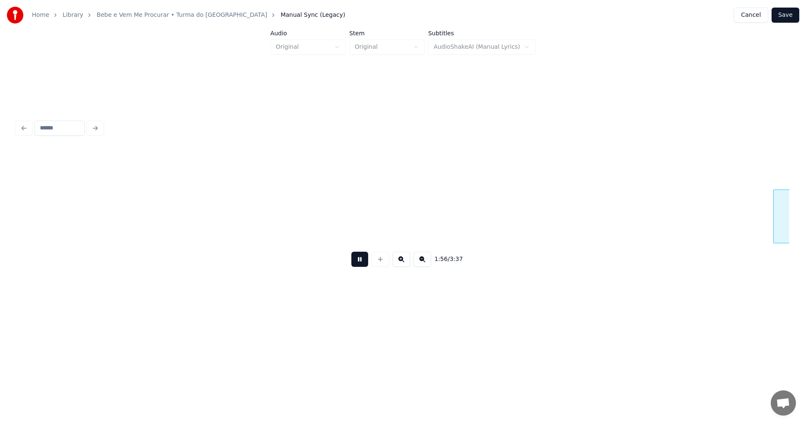
scroll to position [0, 9754]
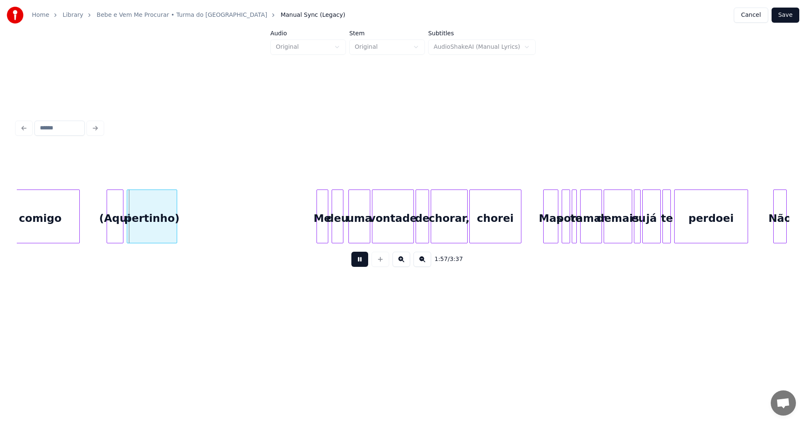
click at [359, 261] on button at bounding box center [360, 259] width 17 height 15
click at [159, 226] on div "pertinho)" at bounding box center [152, 218] width 50 height 57
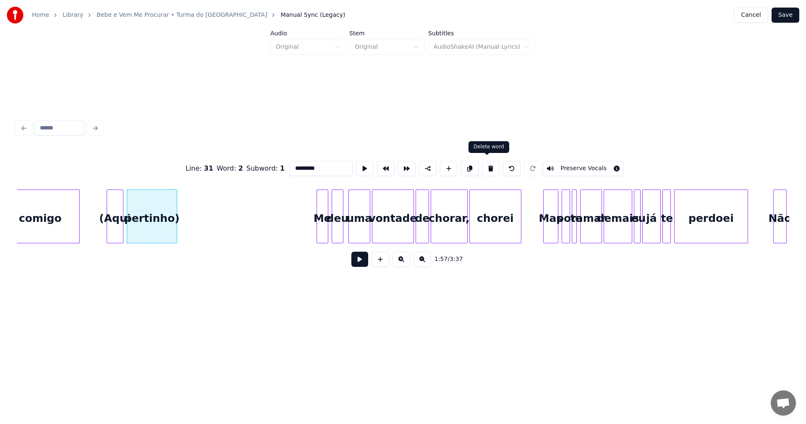
click at [491, 165] on button at bounding box center [491, 168] width 18 height 15
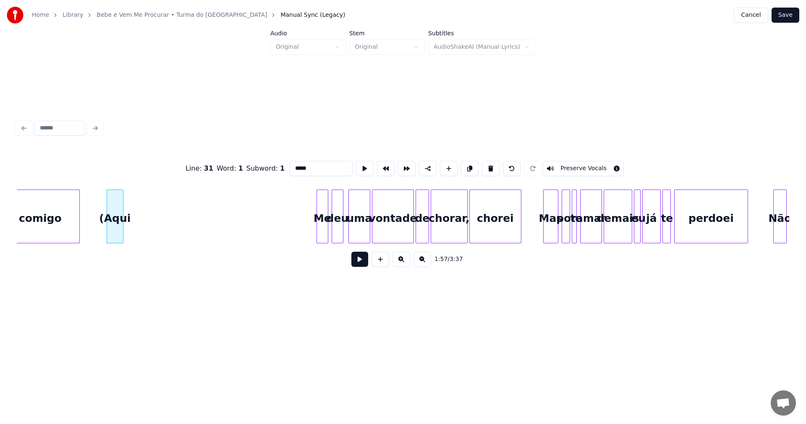
click at [491, 165] on button at bounding box center [491, 168] width 18 height 15
type input "******"
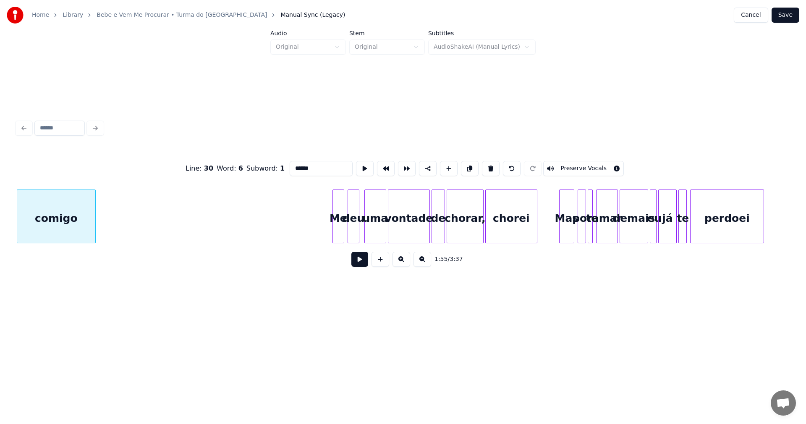
click at [358, 262] on button at bounding box center [360, 259] width 17 height 15
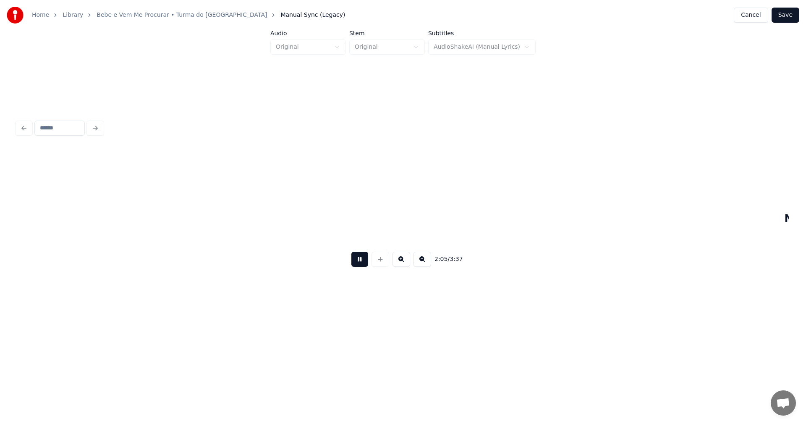
scroll to position [0, 10512]
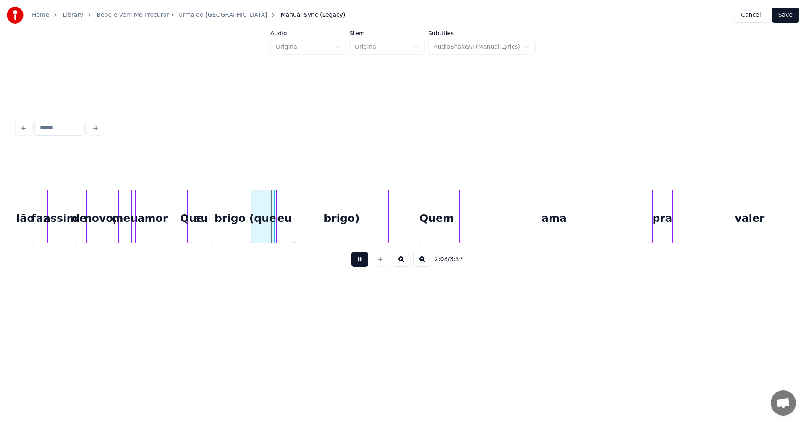
click at [358, 262] on button at bounding box center [360, 259] width 17 height 15
click at [357, 259] on button at bounding box center [360, 259] width 17 height 15
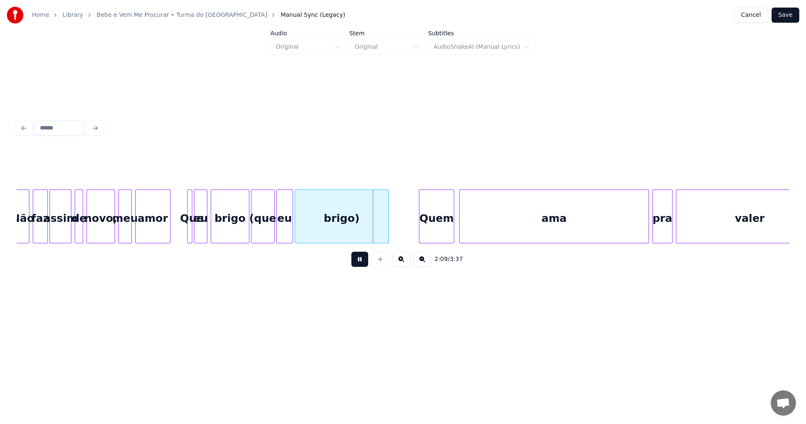
click at [357, 259] on button at bounding box center [360, 259] width 17 height 15
click at [349, 223] on div "brigo)" at bounding box center [341, 218] width 93 height 57
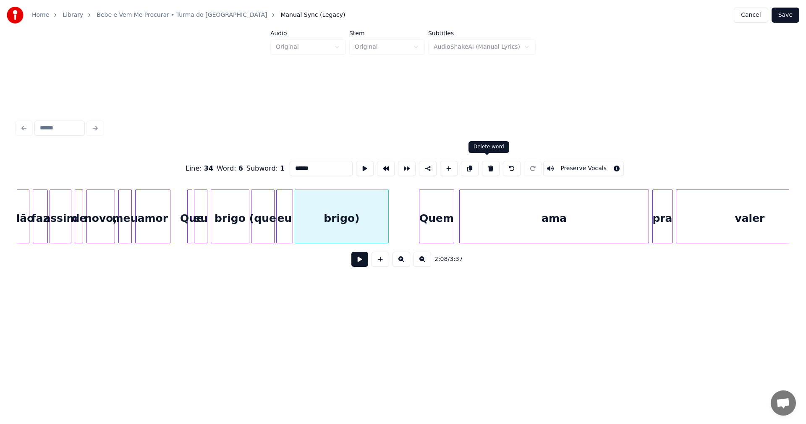
click at [489, 163] on button at bounding box center [491, 168] width 18 height 15
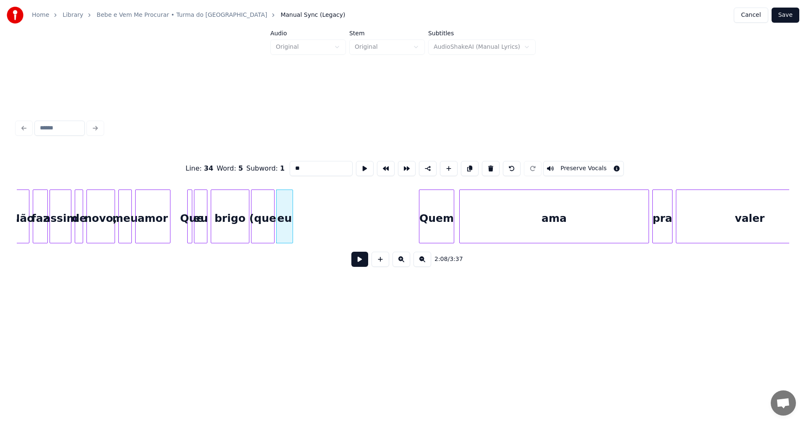
click at [489, 163] on button at bounding box center [491, 168] width 18 height 15
type input "*****"
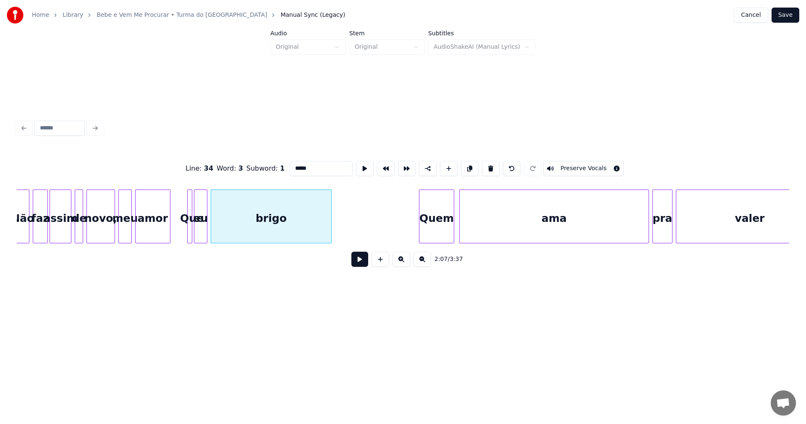
click at [331, 215] on div at bounding box center [330, 216] width 3 height 53
click at [359, 262] on button at bounding box center [360, 259] width 17 height 15
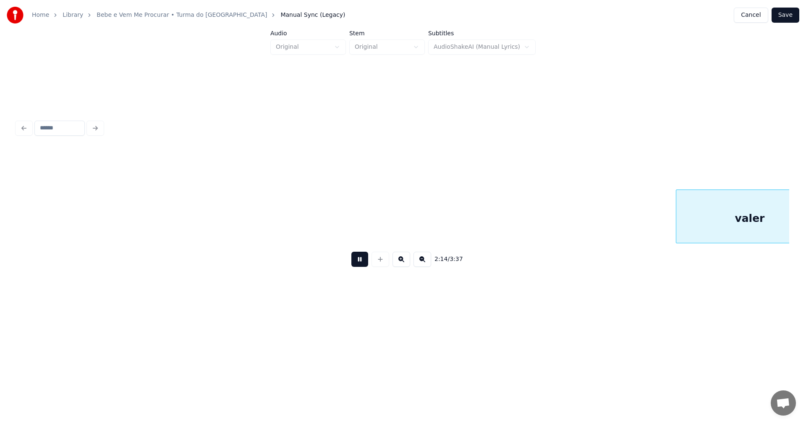
scroll to position [0, 11285]
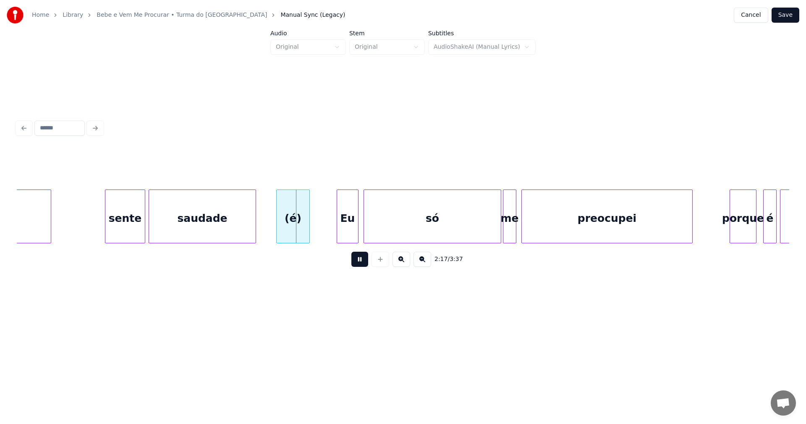
click at [359, 262] on button at bounding box center [360, 259] width 17 height 15
click at [293, 229] on div "(é)" at bounding box center [293, 218] width 33 height 57
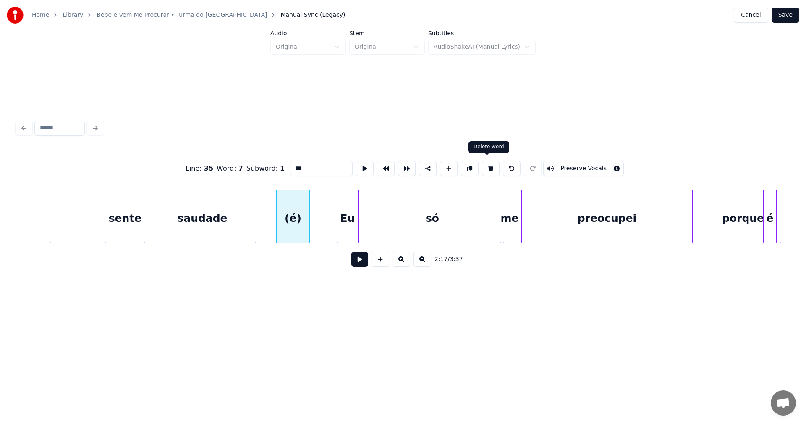
click at [485, 166] on button at bounding box center [491, 168] width 18 height 15
type input "*******"
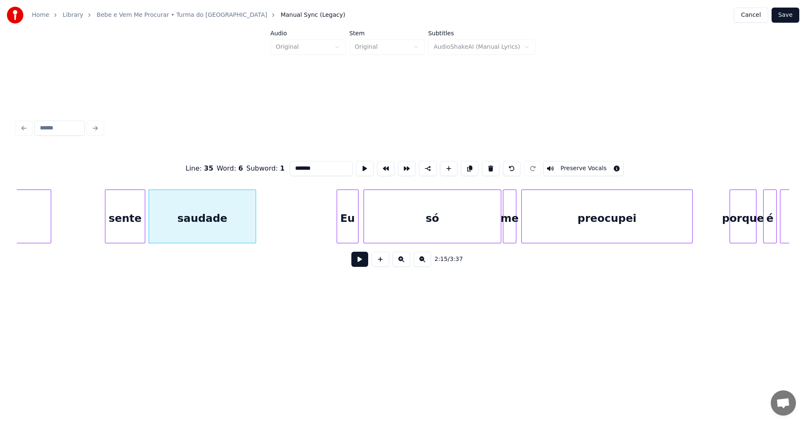
click at [358, 262] on button at bounding box center [360, 259] width 17 height 15
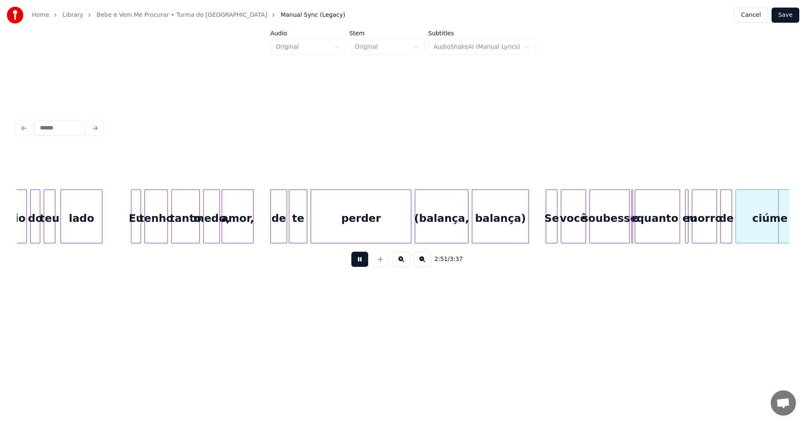
scroll to position [0, 14378]
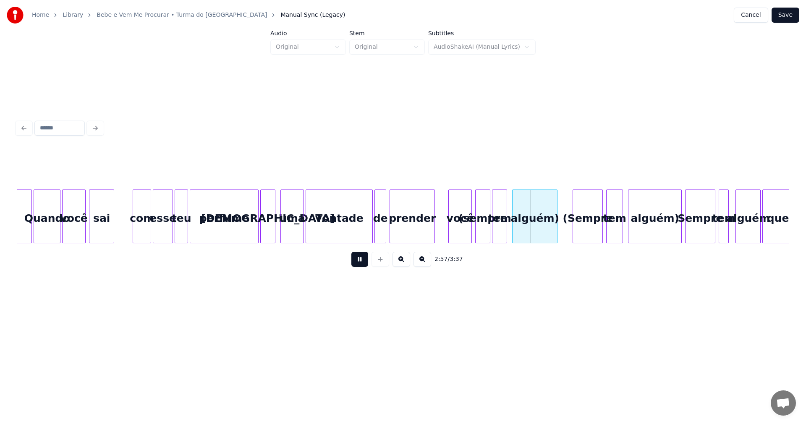
click at [358, 262] on button at bounding box center [360, 259] width 17 height 15
click at [647, 223] on div "alguém)" at bounding box center [655, 218] width 53 height 57
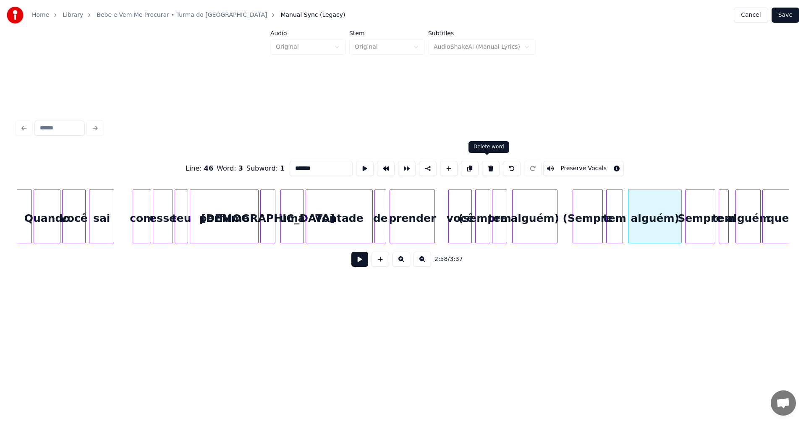
click at [490, 166] on button at bounding box center [491, 168] width 18 height 15
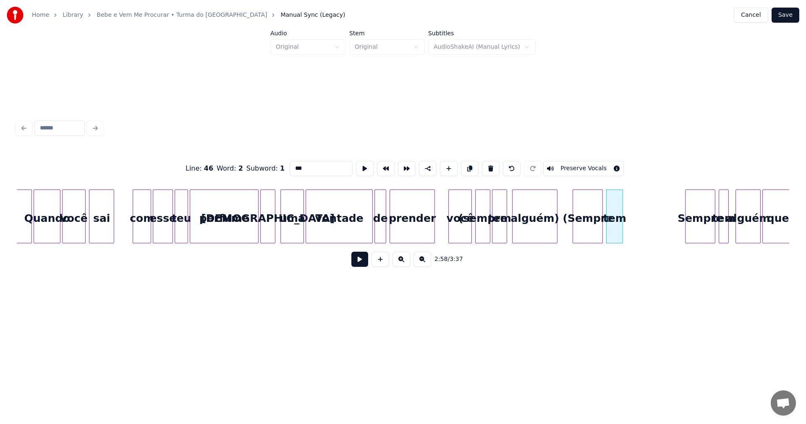
click at [490, 166] on button at bounding box center [491, 168] width 18 height 15
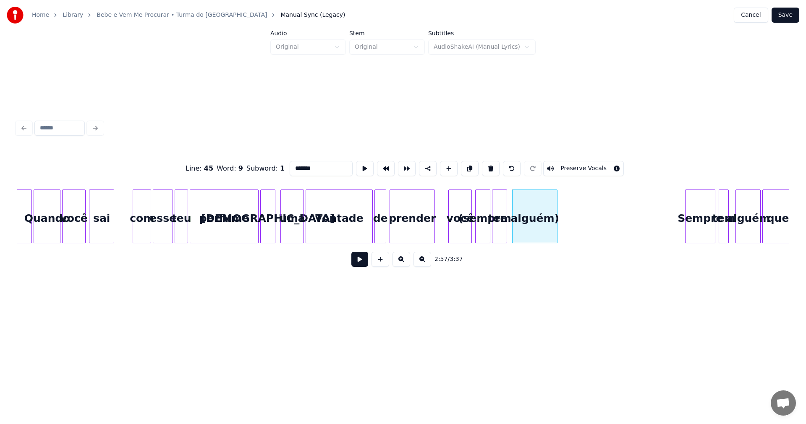
click at [490, 166] on button at bounding box center [491, 168] width 18 height 15
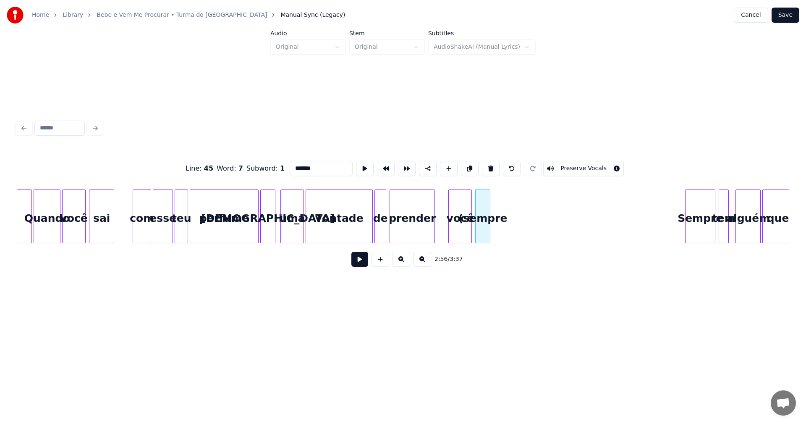
click at [490, 166] on button at bounding box center [491, 168] width 18 height 15
type input "****"
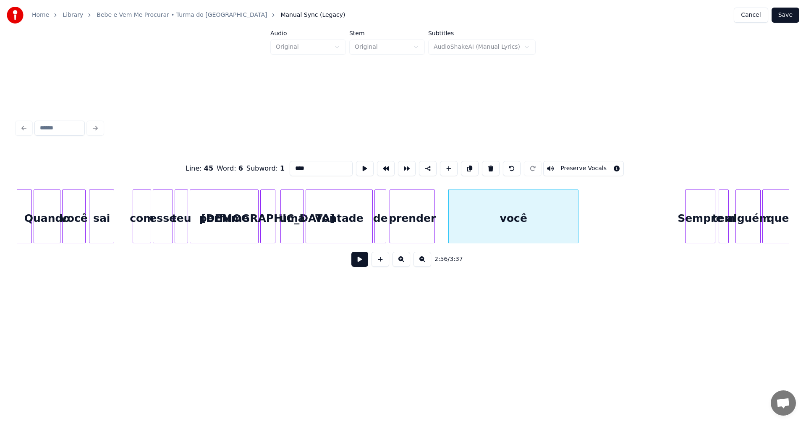
click at [576, 208] on div at bounding box center [577, 216] width 3 height 53
click at [354, 261] on button at bounding box center [360, 259] width 17 height 15
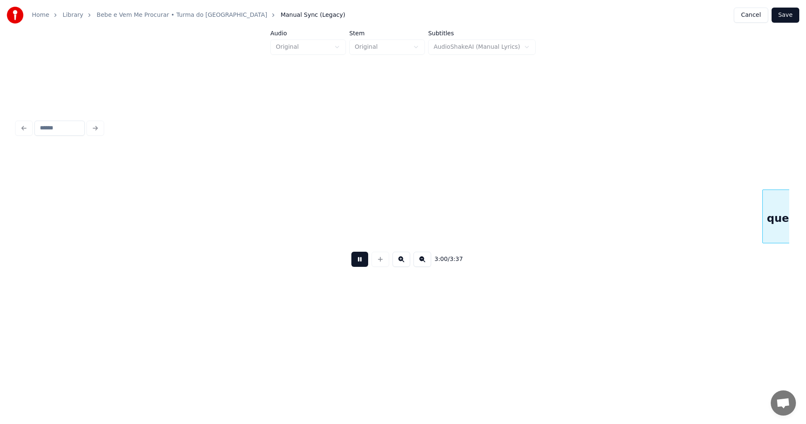
scroll to position [0, 15151]
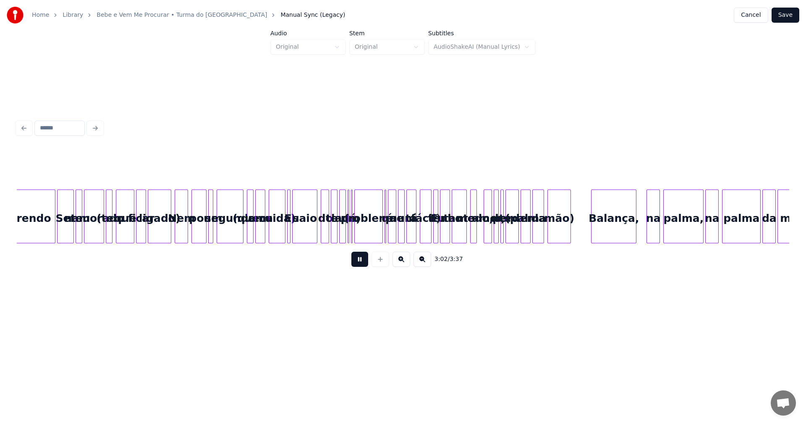
click at [354, 261] on button at bounding box center [360, 259] width 17 height 15
click at [94, 232] on div "namorado" at bounding box center [93, 218] width 19 height 57
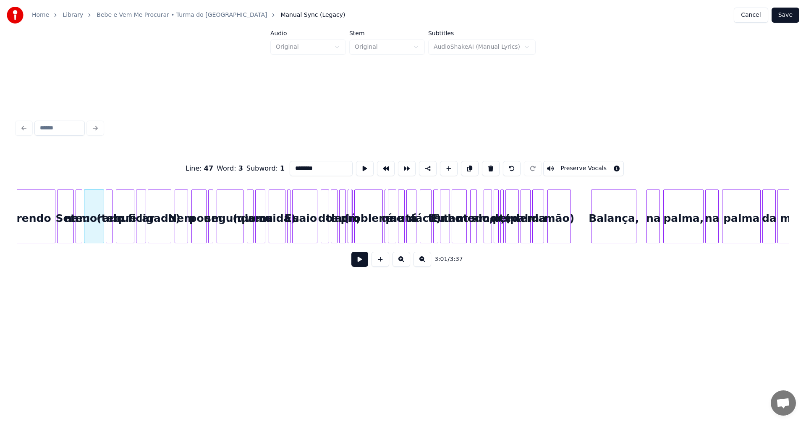
click at [110, 228] on div at bounding box center [111, 216] width 3 height 53
click at [487, 164] on button at bounding box center [491, 168] width 18 height 15
click at [121, 208] on div "que" at bounding box center [125, 218] width 18 height 57
click at [484, 161] on button at bounding box center [491, 168] width 18 height 15
click at [165, 230] on div "ligado)" at bounding box center [159, 218] width 23 height 57
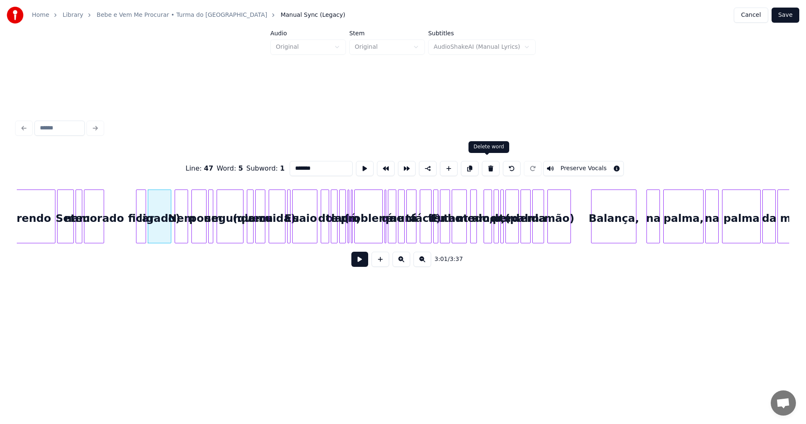
click at [485, 162] on button at bounding box center [491, 168] width 18 height 15
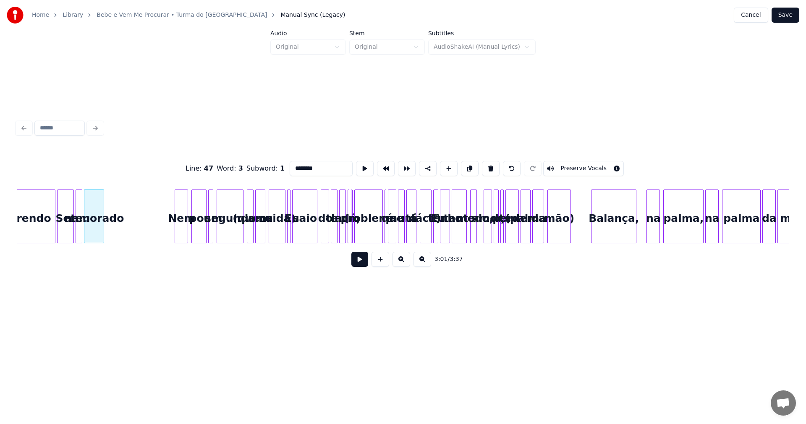
click at [64, 220] on div "Ser" at bounding box center [66, 218] width 16 height 57
type input "***"
click at [362, 263] on button at bounding box center [360, 259] width 17 height 15
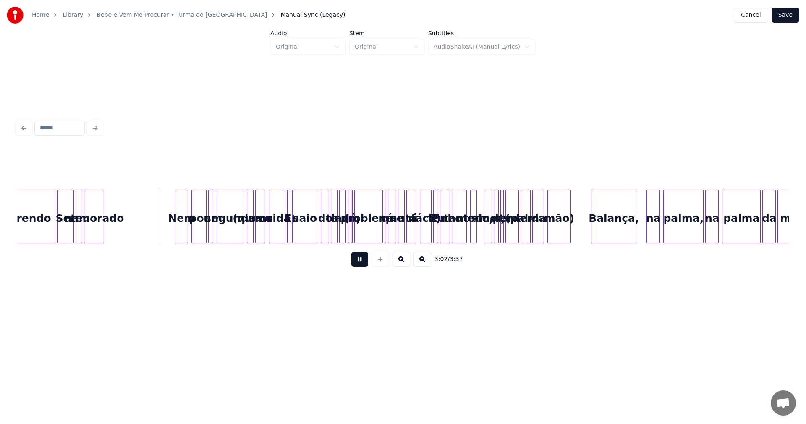
drag, startPoint x: 358, startPoint y: 263, endPoint x: 321, endPoint y: 260, distance: 37.0
click at [357, 264] on button at bounding box center [360, 259] width 17 height 15
click at [157, 228] on div at bounding box center [156, 216] width 3 height 53
click at [179, 229] on div "Nem" at bounding box center [181, 218] width 13 height 57
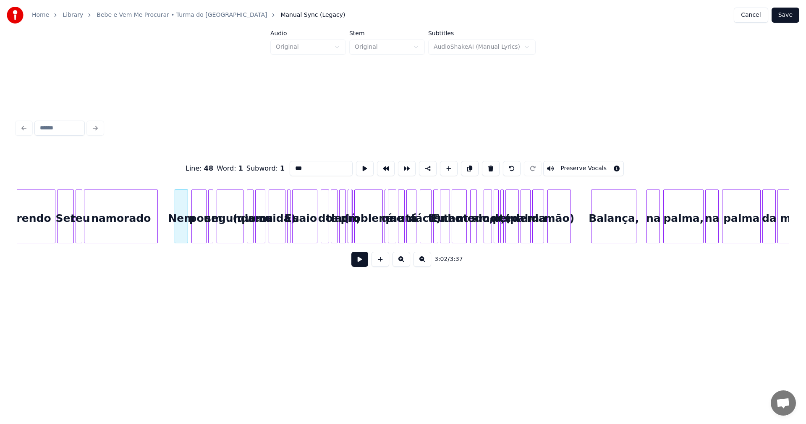
click at [202, 228] on div "por" at bounding box center [199, 218] width 14 height 57
click at [213, 228] on div "um" at bounding box center [213, 218] width 8 height 57
click at [226, 227] on div "segundo" at bounding box center [230, 218] width 26 height 57
click at [248, 228] on div at bounding box center [248, 216] width 3 height 53
click at [482, 162] on button at bounding box center [491, 168] width 18 height 15
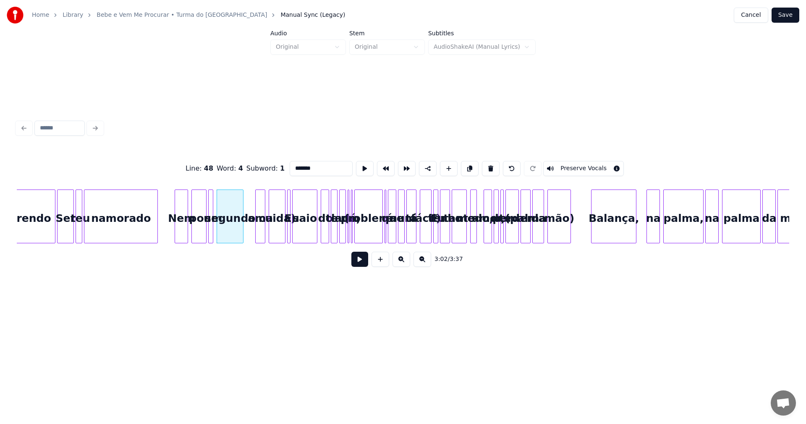
click at [265, 219] on div at bounding box center [264, 216] width 3 height 53
click at [486, 167] on button at bounding box center [491, 168] width 18 height 15
click at [279, 195] on div "cuida)" at bounding box center [277, 218] width 16 height 57
click at [129, 208] on div "namorado" at bounding box center [120, 218] width 73 height 57
type input "********"
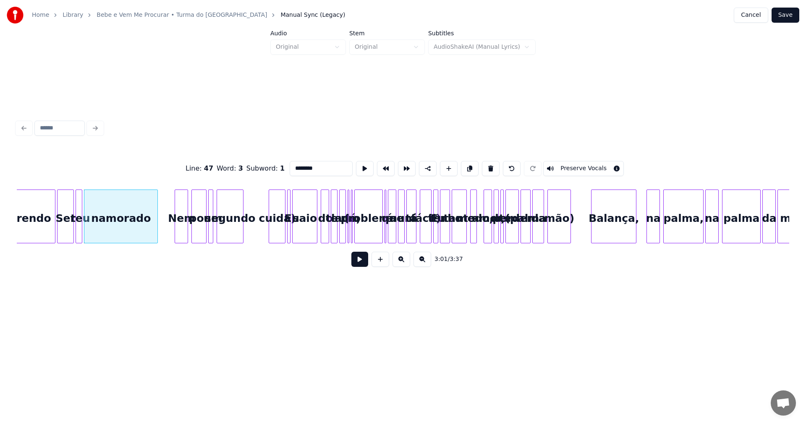
click at [363, 265] on button at bounding box center [360, 259] width 17 height 15
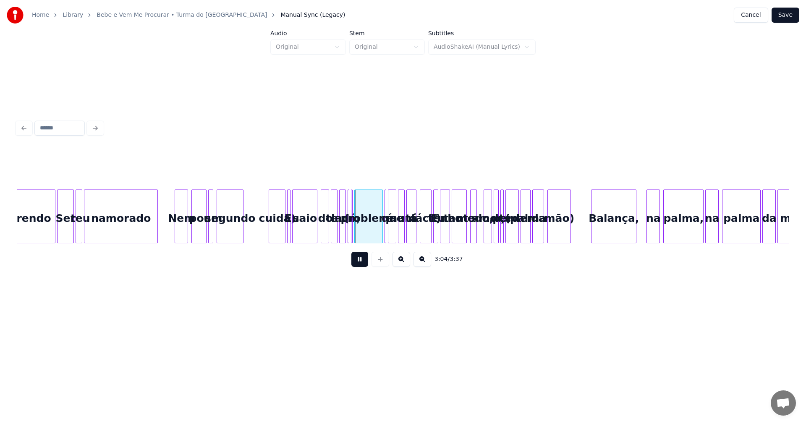
click at [358, 263] on button at bounding box center [360, 259] width 17 height 15
click at [275, 219] on div "cuida)" at bounding box center [277, 218] width 16 height 57
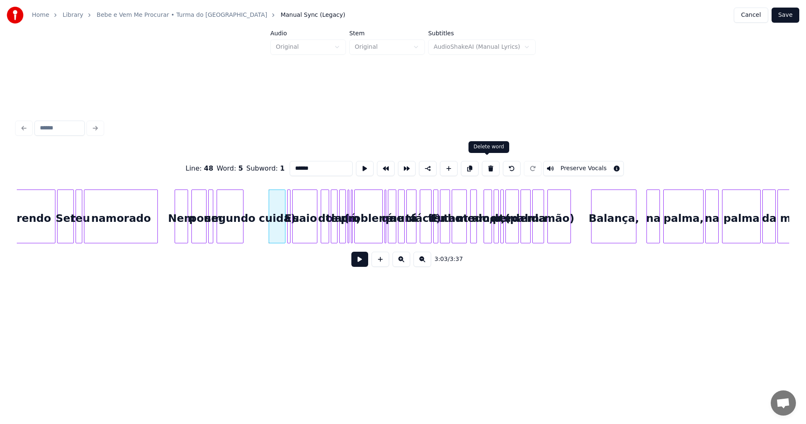
click at [490, 164] on button at bounding box center [491, 168] width 18 height 15
click at [125, 220] on div "namorado" at bounding box center [120, 218] width 73 height 57
type input "********"
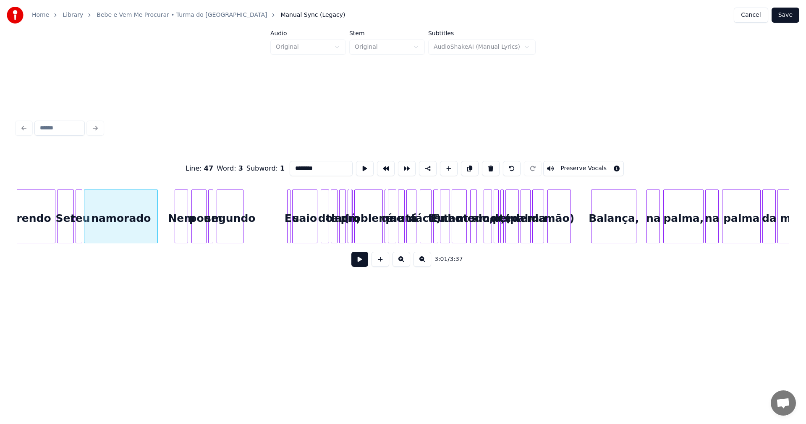
click at [360, 259] on button at bounding box center [360, 259] width 17 height 15
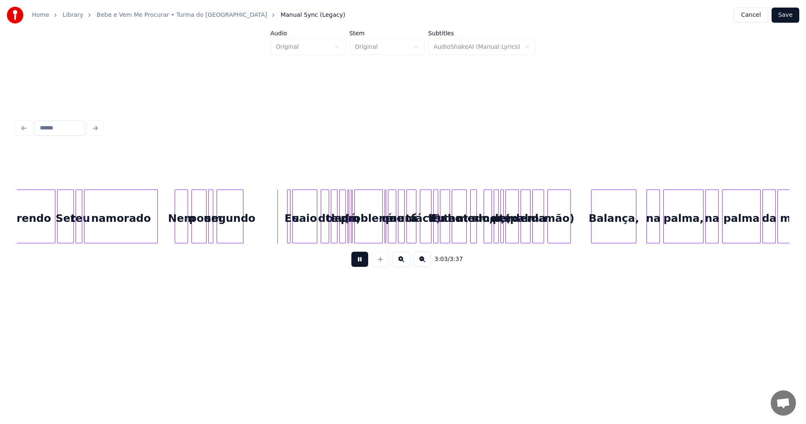
click at [358, 264] on button at bounding box center [360, 259] width 17 height 15
click at [280, 226] on div at bounding box center [279, 216] width 3 height 53
click at [357, 262] on button at bounding box center [360, 259] width 17 height 15
click at [323, 229] on div at bounding box center [322, 216] width 3 height 53
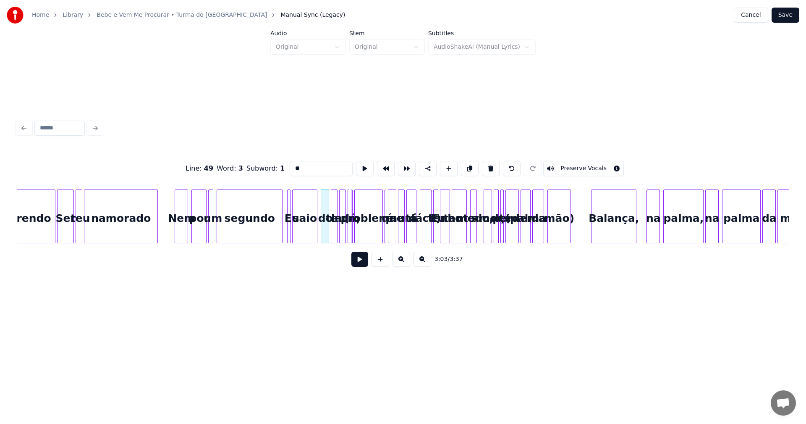
click at [336, 230] on div at bounding box center [336, 216] width 3 height 53
click at [343, 230] on div at bounding box center [344, 216] width 3 height 53
click at [349, 230] on div at bounding box center [348, 216] width 3 height 53
click at [491, 165] on button at bounding box center [491, 168] width 18 height 15
click at [353, 232] on div at bounding box center [353, 216] width 3 height 53
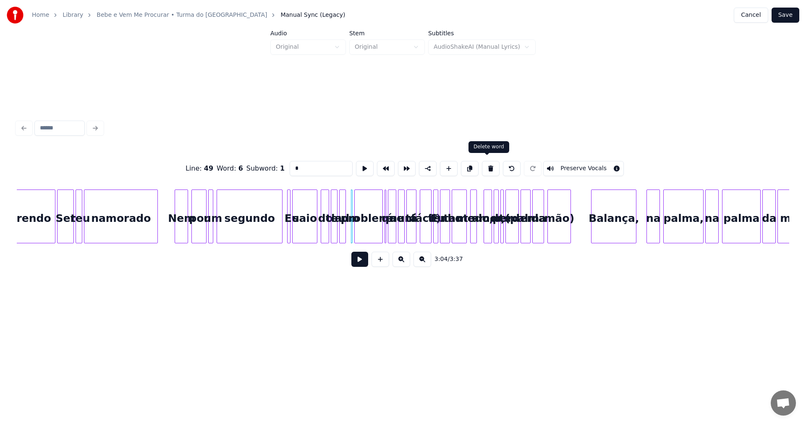
click at [485, 163] on button at bounding box center [491, 168] width 18 height 15
click at [368, 212] on div "problema" at bounding box center [369, 218] width 28 height 57
click at [483, 162] on button at bounding box center [491, 168] width 18 height 15
click at [386, 200] on div at bounding box center [386, 216] width 3 height 53
click at [486, 163] on button at bounding box center [491, 168] width 18 height 15
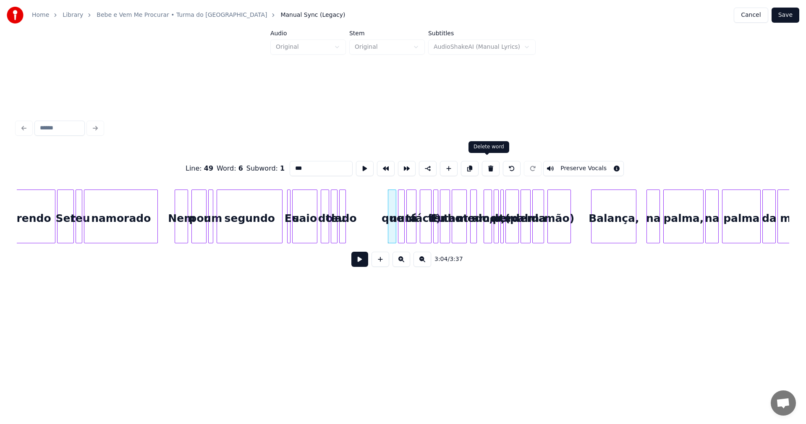
click at [489, 164] on button at bounding box center [491, 168] width 18 height 15
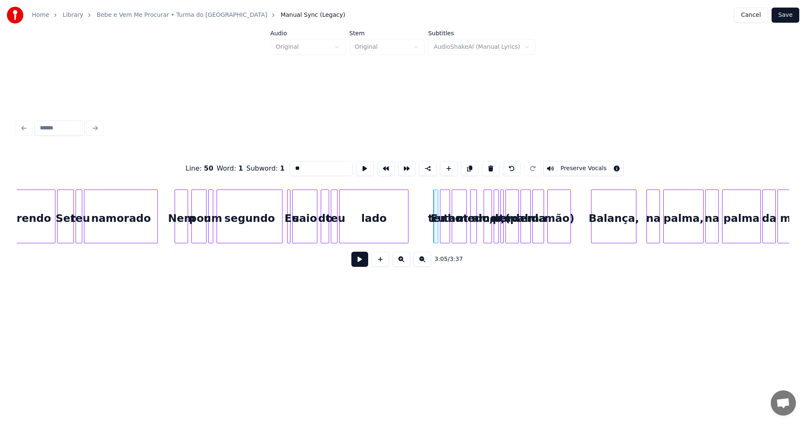
click at [408, 206] on div at bounding box center [407, 216] width 3 height 53
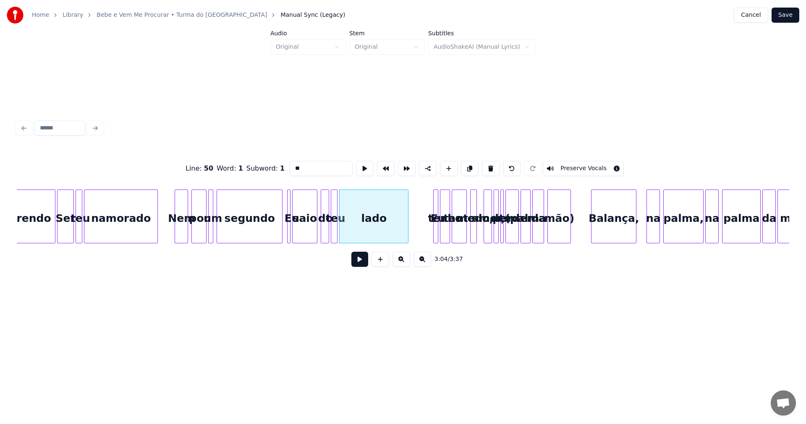
click at [312, 228] on div "saio" at bounding box center [305, 218] width 24 height 57
type input "****"
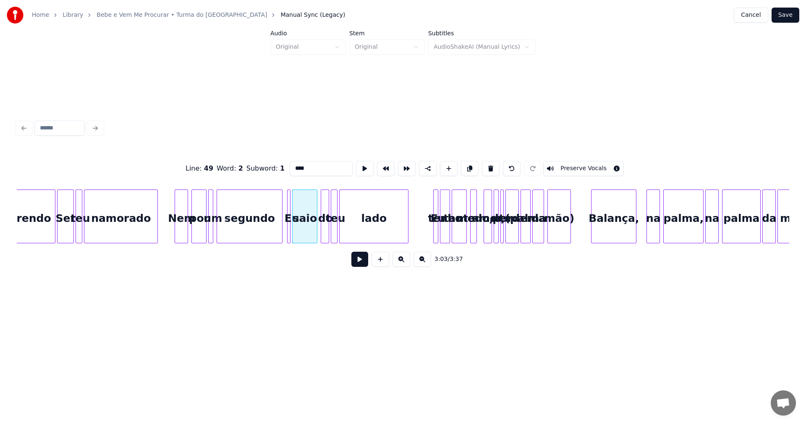
click at [364, 264] on button at bounding box center [360, 259] width 17 height 15
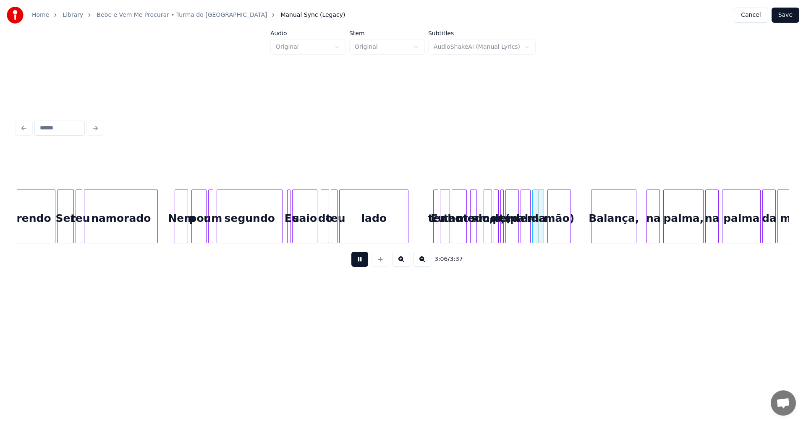
click at [362, 264] on button at bounding box center [360, 259] width 17 height 15
click at [560, 227] on div "mão)" at bounding box center [559, 218] width 23 height 57
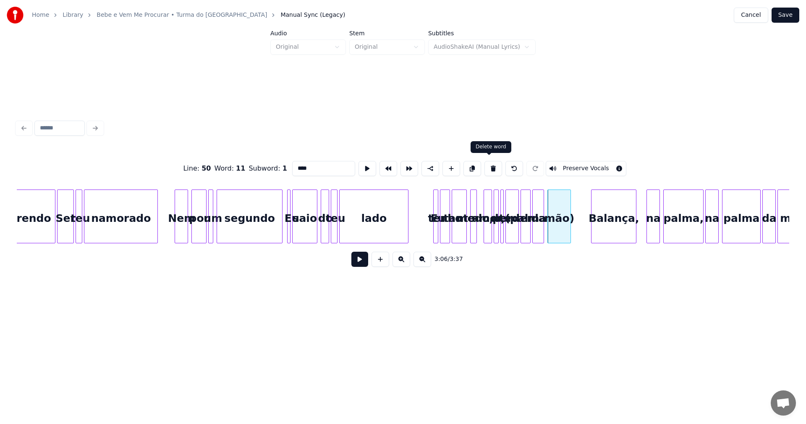
click at [490, 168] on button at bounding box center [494, 168] width 18 height 15
click at [490, 168] on button at bounding box center [491, 168] width 18 height 15
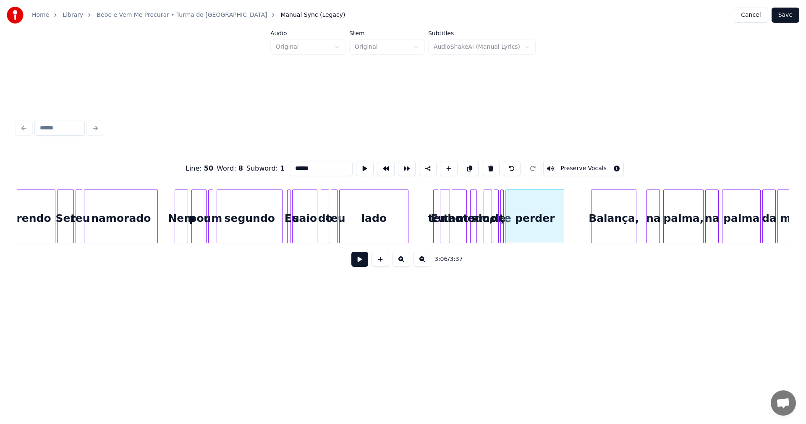
click at [564, 214] on div at bounding box center [563, 216] width 3 height 53
click at [396, 220] on div "lado" at bounding box center [374, 218] width 68 height 57
type input "****"
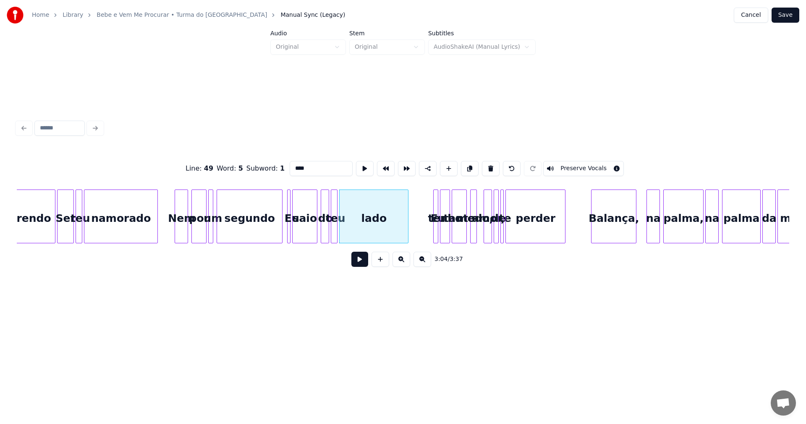
click at [359, 265] on button at bounding box center [360, 259] width 17 height 15
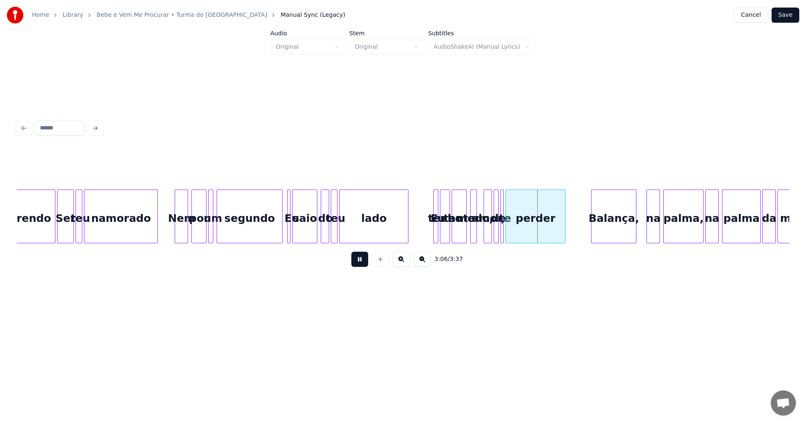
click at [359, 265] on button at bounding box center [360, 259] width 17 height 15
click at [436, 229] on div at bounding box center [437, 216] width 3 height 53
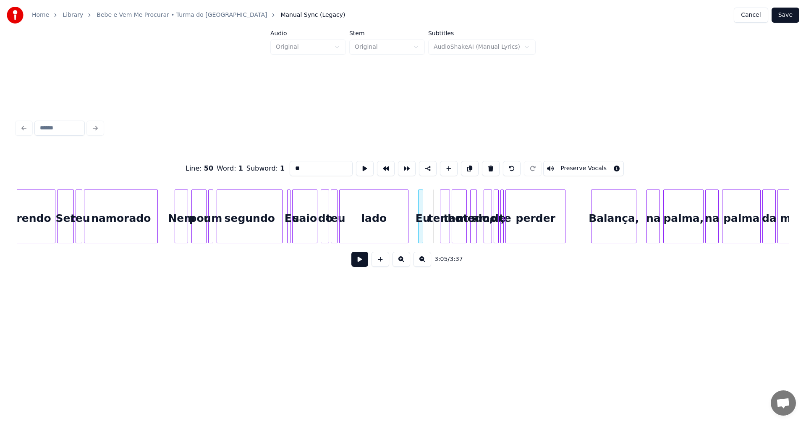
click at [423, 232] on div "Eu" at bounding box center [423, 218] width 8 height 57
click at [431, 233] on div "tenho" at bounding box center [430, 218] width 9 height 57
click at [443, 229] on div "tanto" at bounding box center [445, 218] width 14 height 57
click at [460, 228] on div "medo," at bounding box center [461, 218] width 8 height 57
click at [470, 228] on div "amor," at bounding box center [470, 218] width 8 height 57
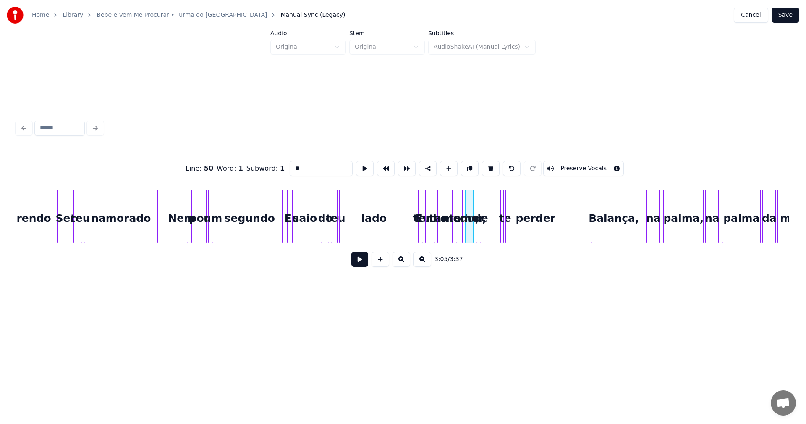
click at [481, 231] on div "de" at bounding box center [481, 218] width 8 height 57
click at [487, 231] on div "te" at bounding box center [487, 218] width 8 height 57
click at [375, 224] on div "lado" at bounding box center [374, 218] width 68 height 57
type input "****"
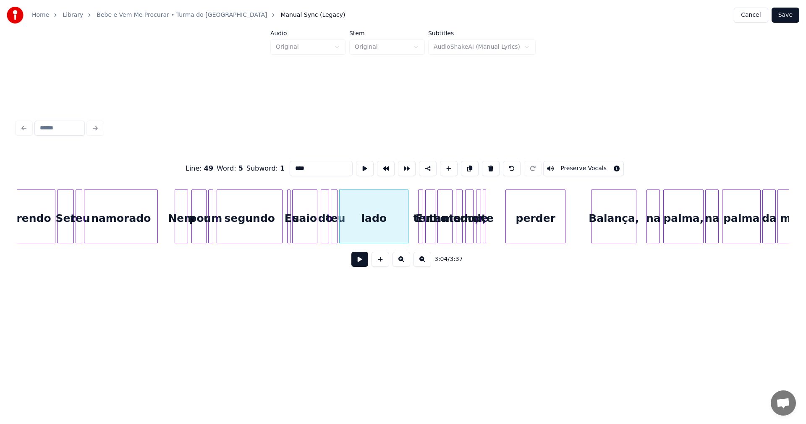
click at [359, 257] on button at bounding box center [360, 259] width 17 height 15
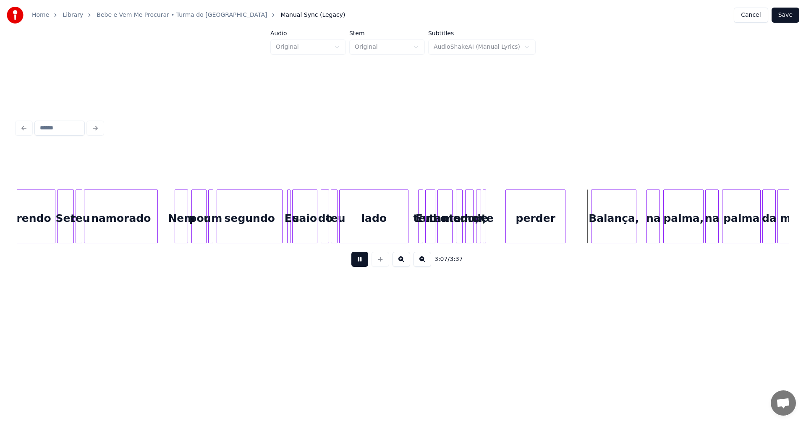
click at [358, 260] on button at bounding box center [360, 259] width 17 height 15
click at [492, 227] on div at bounding box center [493, 216] width 3 height 53
click at [494, 227] on div at bounding box center [493, 216] width 3 height 53
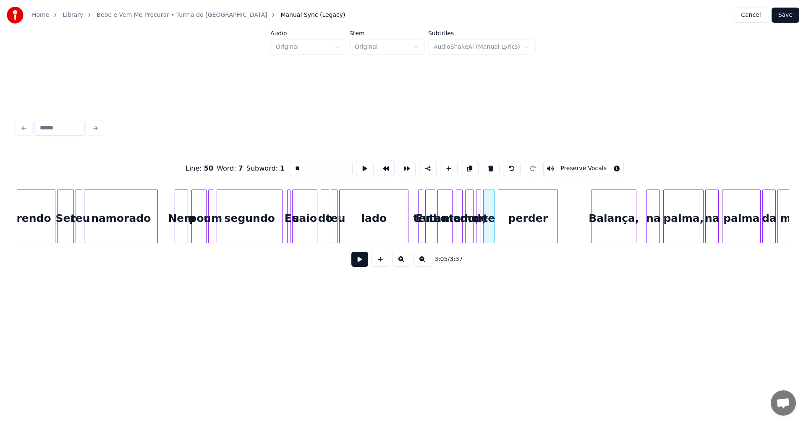
click at [537, 225] on div "perder" at bounding box center [528, 218] width 59 height 57
click at [273, 222] on div "segundo" at bounding box center [249, 218] width 65 height 57
type input "*******"
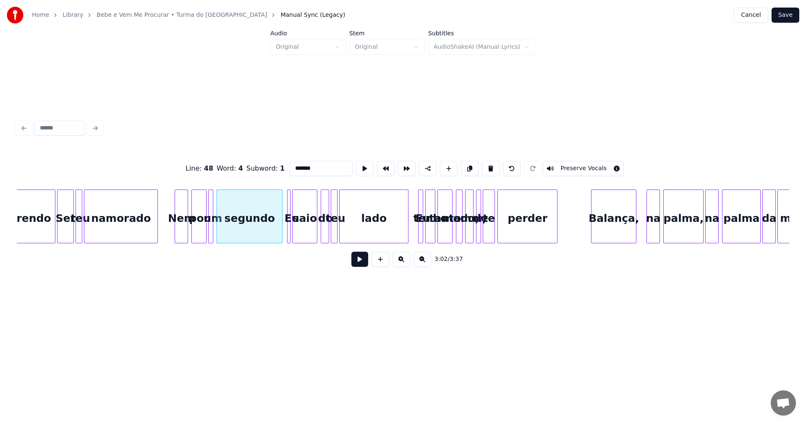
click at [358, 261] on button at bounding box center [360, 259] width 17 height 15
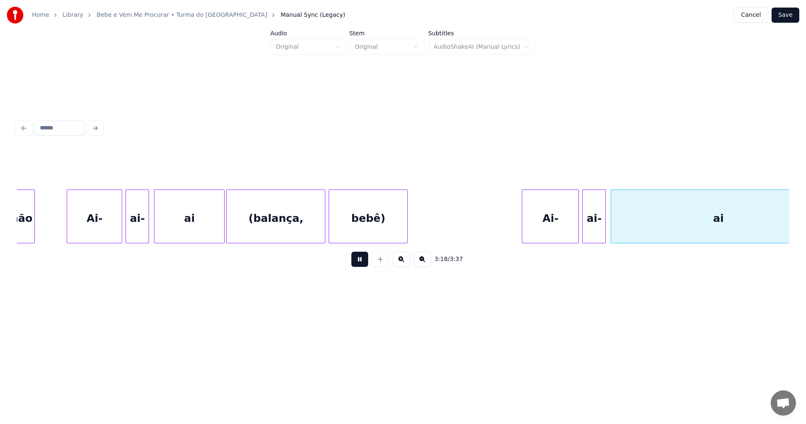
scroll to position [0, 16699]
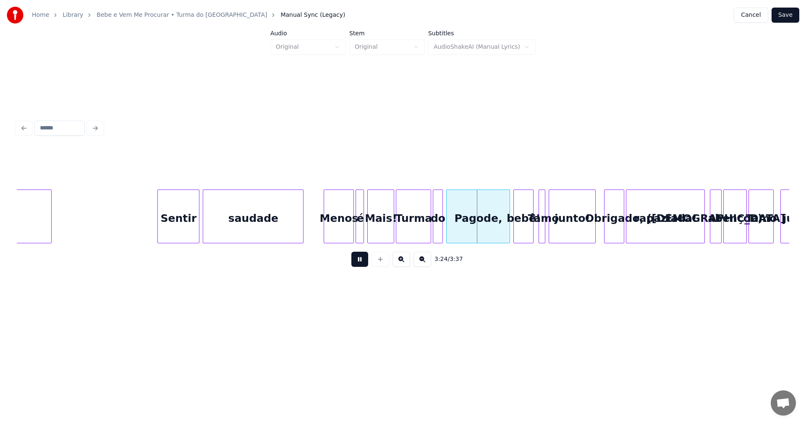
click at [358, 261] on button at bounding box center [360, 259] width 17 height 15
click at [333, 223] on div "Menos" at bounding box center [338, 218] width 29 height 57
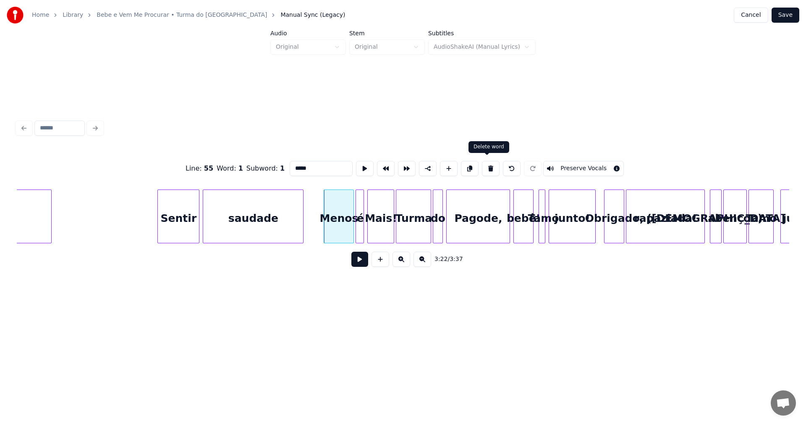
click at [490, 169] on button at bounding box center [491, 168] width 18 height 15
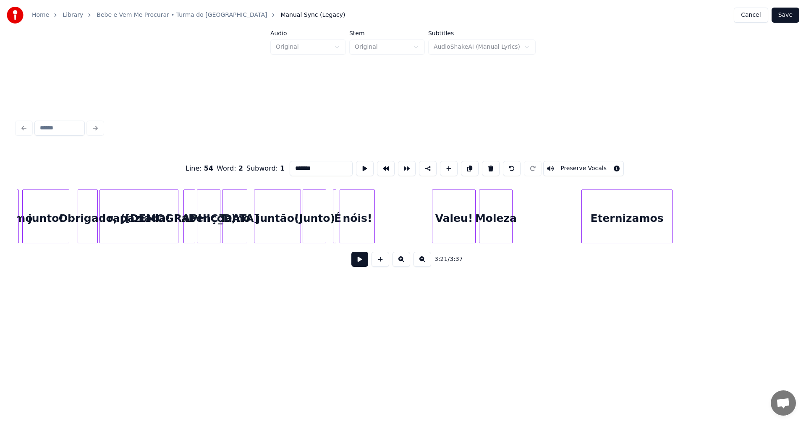
scroll to position [0, 17236]
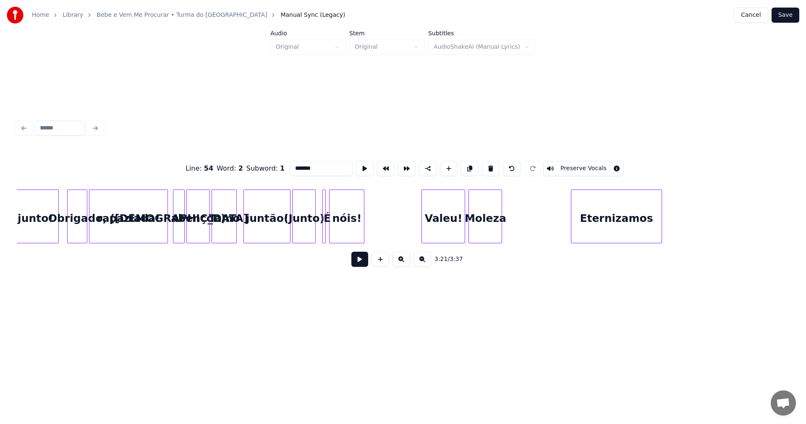
click at [620, 217] on div "Eternizamos" at bounding box center [617, 218] width 90 height 57
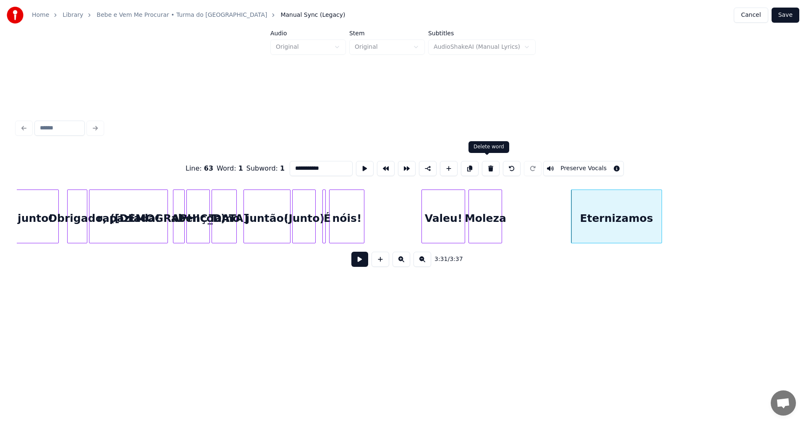
click at [485, 168] on button at bounding box center [491, 168] width 18 height 15
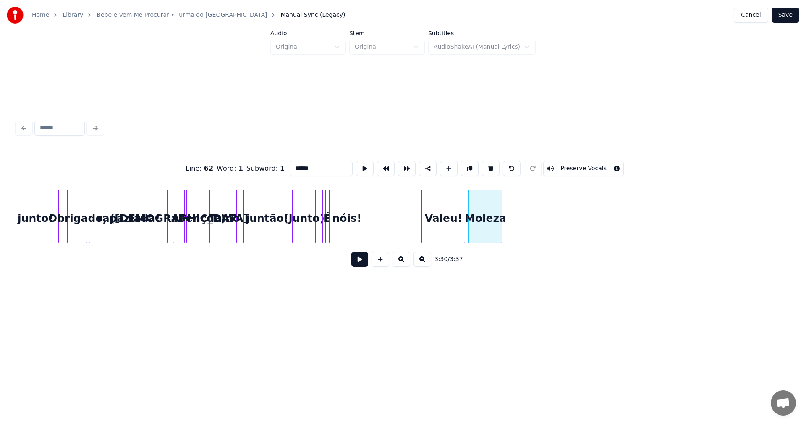
click at [485, 168] on button at bounding box center [491, 168] width 18 height 15
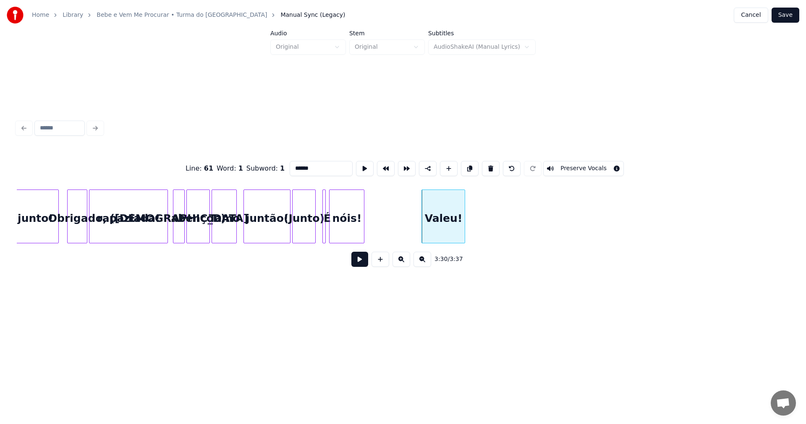
click at [485, 168] on button at bounding box center [491, 168] width 18 height 15
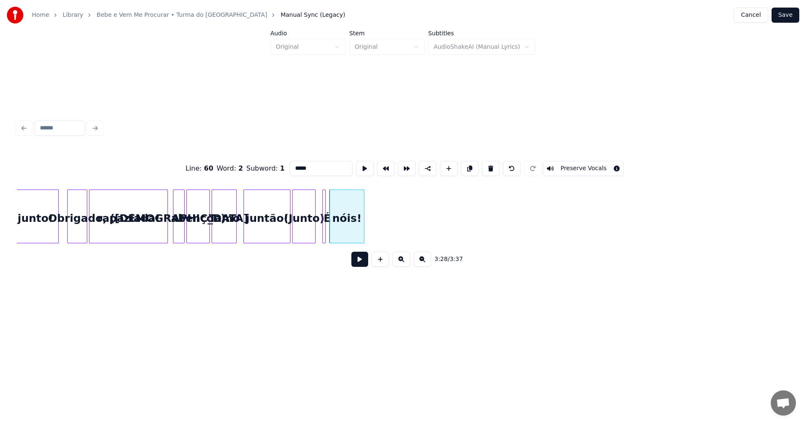
click at [485, 168] on button at bounding box center [491, 168] width 18 height 15
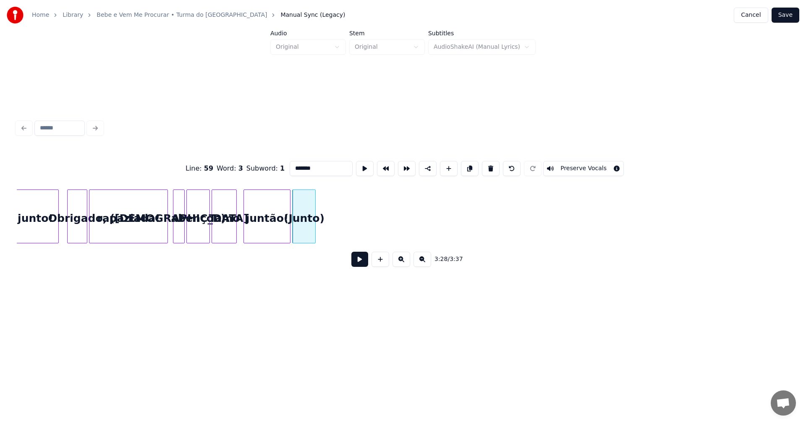
click at [485, 168] on button at bounding box center [491, 168] width 18 height 15
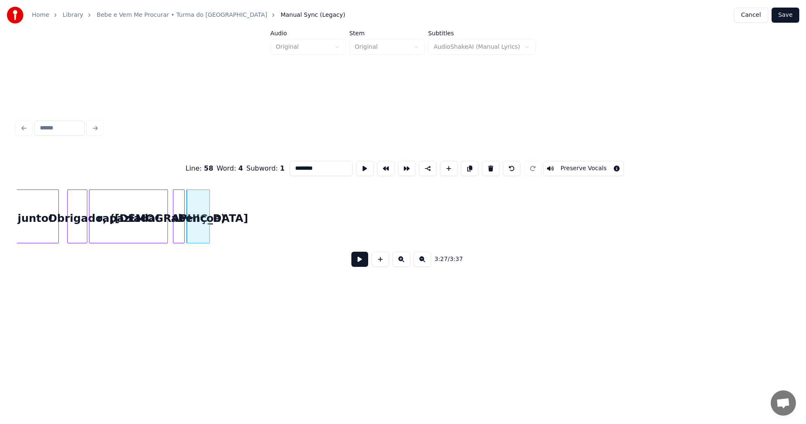
click at [485, 168] on button at bounding box center [491, 168] width 18 height 15
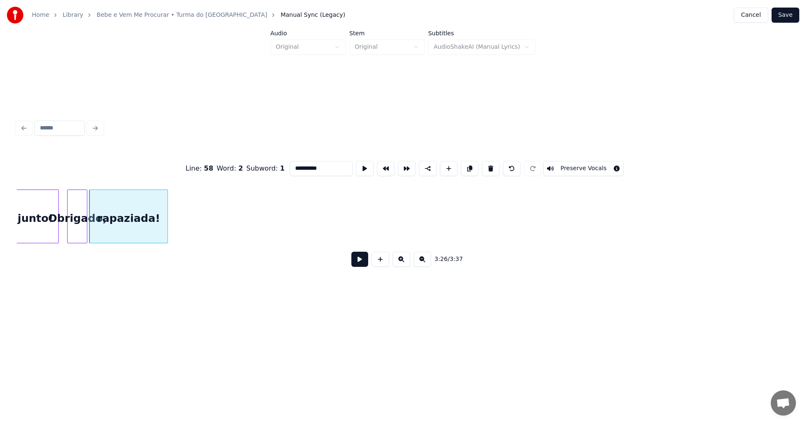
click at [485, 168] on button at bounding box center [491, 168] width 18 height 15
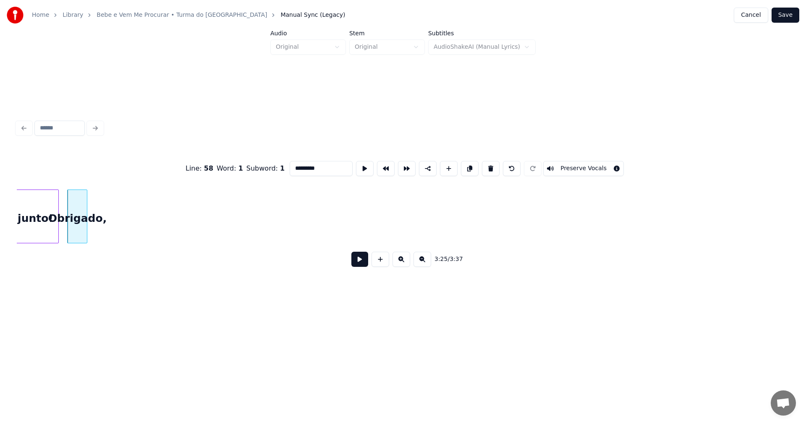
click at [485, 168] on button at bounding box center [491, 168] width 18 height 15
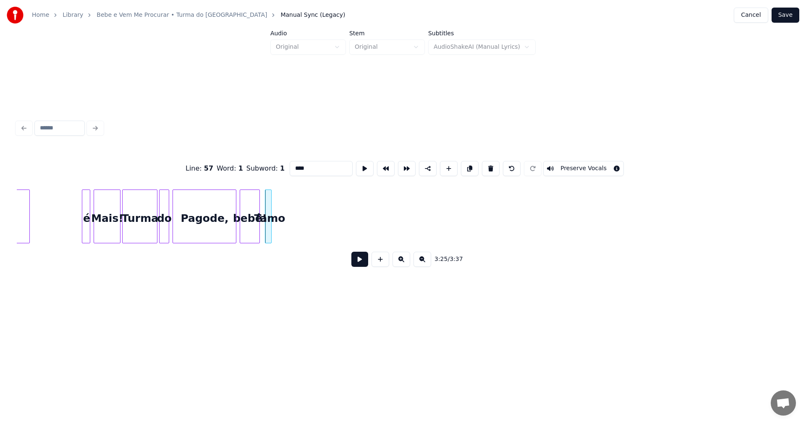
scroll to position [0, 16953]
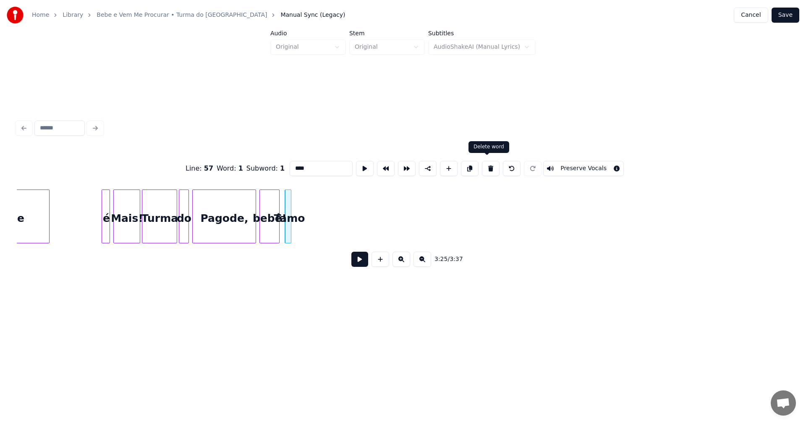
click at [490, 168] on button at bounding box center [491, 168] width 18 height 15
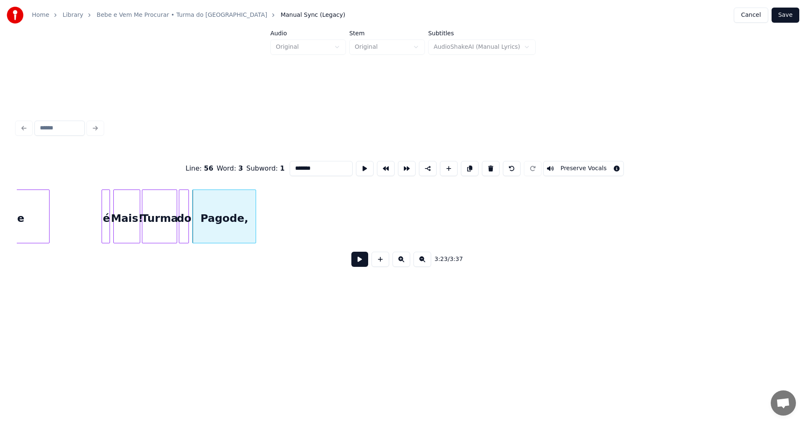
click at [490, 168] on button at bounding box center [491, 168] width 18 height 15
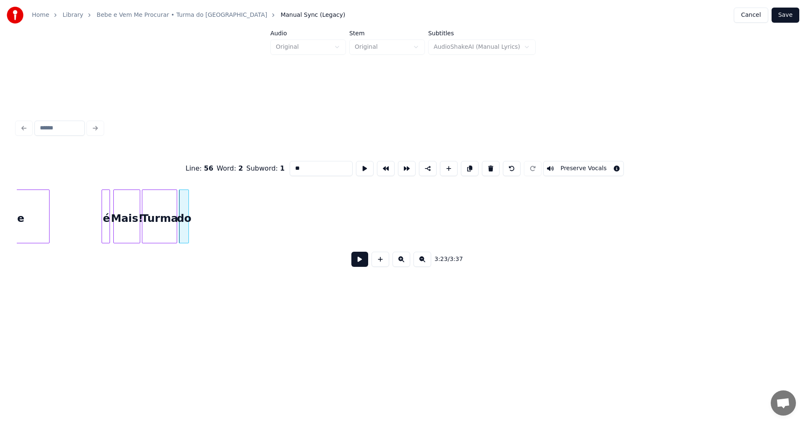
click at [490, 168] on button at bounding box center [491, 168] width 18 height 15
type input "*******"
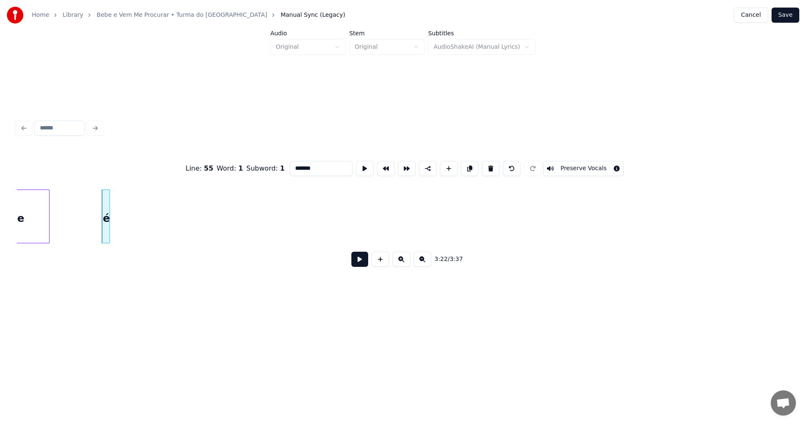
scroll to position [0, 16885]
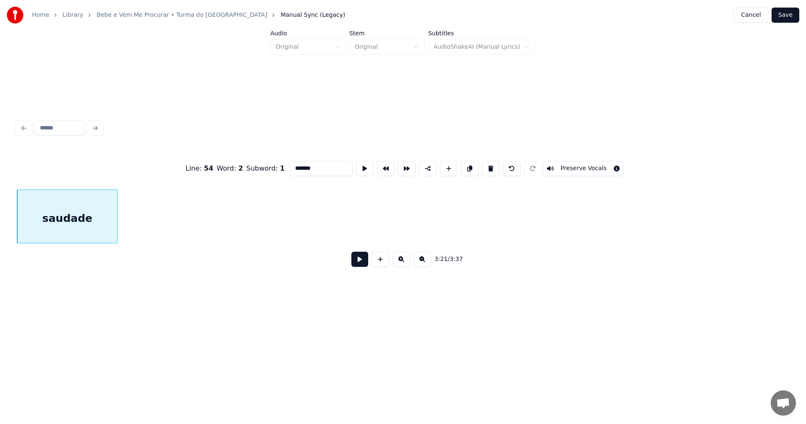
click at [357, 263] on button at bounding box center [360, 259] width 17 height 15
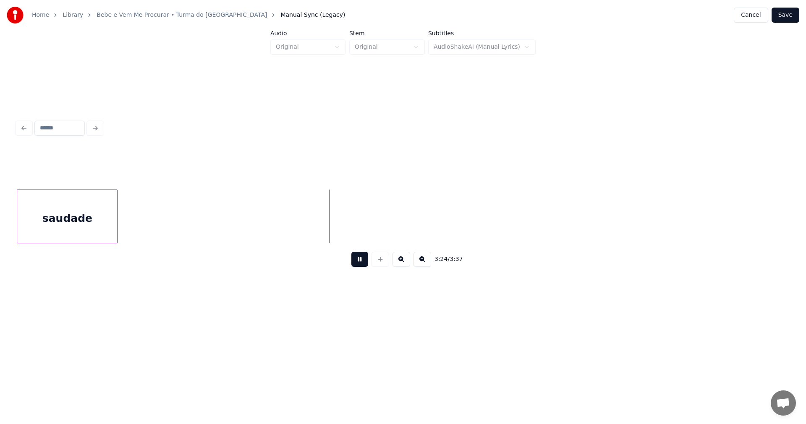
click at [357, 263] on button at bounding box center [360, 259] width 17 height 15
click at [782, 18] on button "Save" at bounding box center [786, 15] width 28 height 15
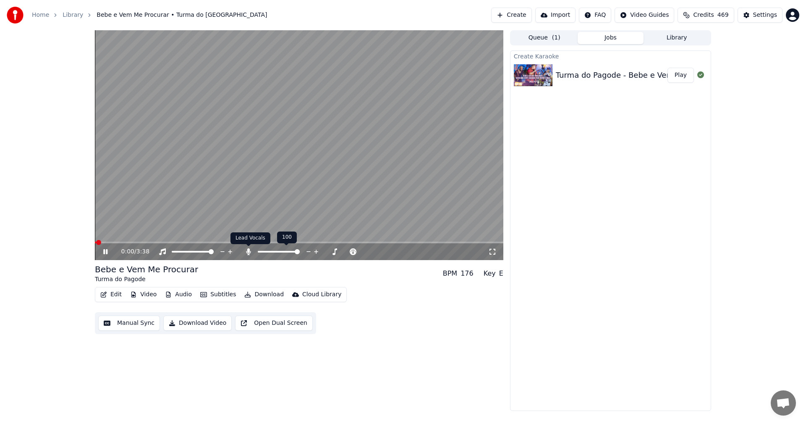
click at [248, 251] on icon at bounding box center [248, 251] width 5 height 7
click at [179, 243] on span at bounding box center [299, 243] width 409 height 2
click at [248, 252] on icon at bounding box center [248, 251] width 8 height 7
click at [248, 252] on icon at bounding box center [248, 251] width 5 height 7
click at [108, 250] on icon at bounding box center [112, 251] width 20 height 7
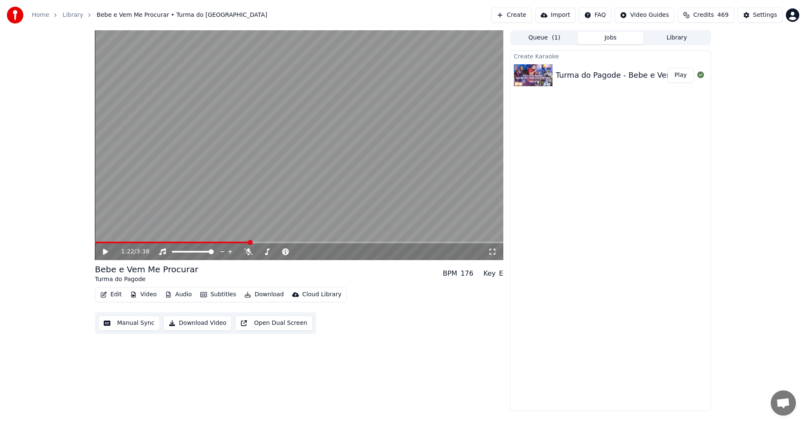
click at [255, 292] on button "Download" at bounding box center [264, 295] width 46 height 12
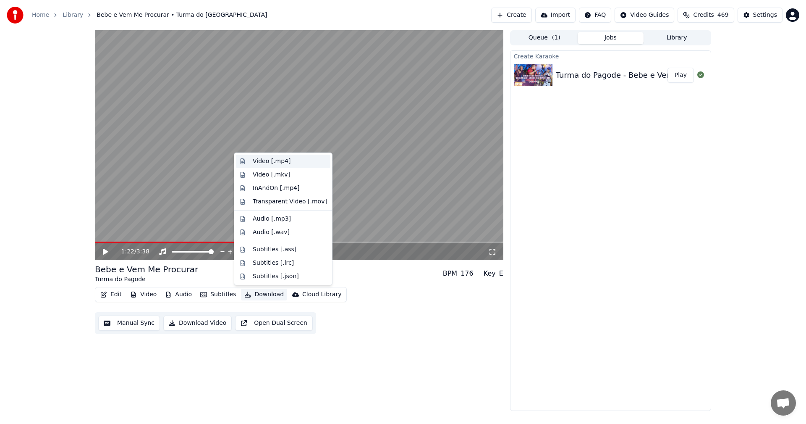
click at [273, 160] on div "Video [.mp4]" at bounding box center [272, 161] width 38 height 8
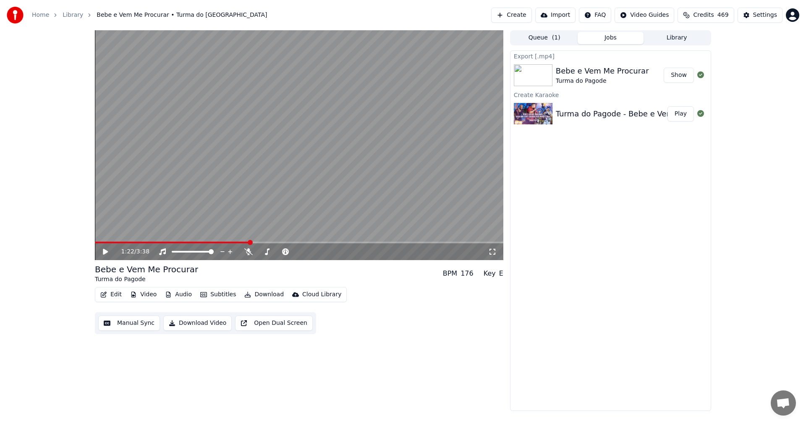
click at [522, 15] on button "Create" at bounding box center [511, 15] width 41 height 15
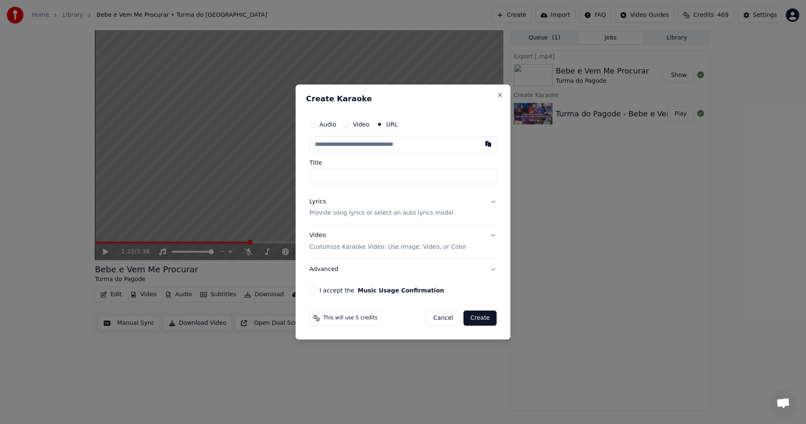
type input "**********"
drag, startPoint x: 315, startPoint y: 176, endPoint x: 393, endPoint y: 176, distance: 78.1
click at [393, 176] on input "**********" at bounding box center [403, 176] width 187 height 15
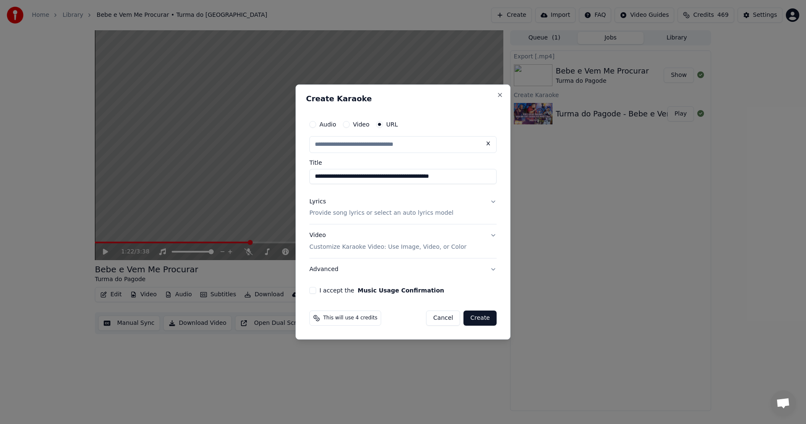
click at [341, 214] on p "Provide song lyrics or select an auto lyrics model" at bounding box center [382, 213] width 144 height 8
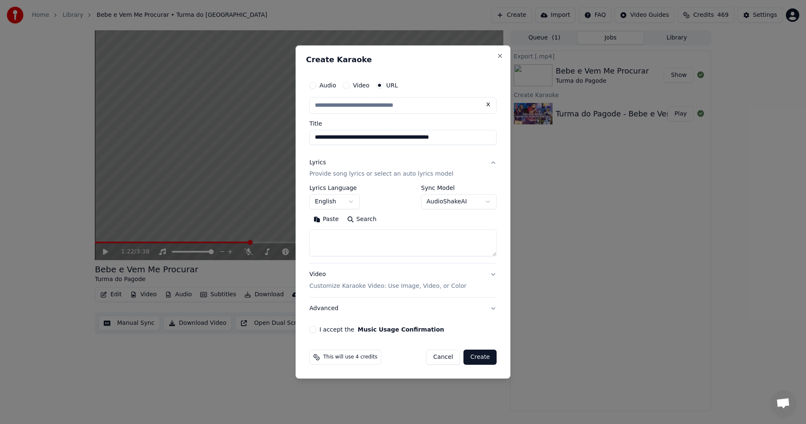
type input "**********"
click at [333, 235] on textarea at bounding box center [403, 243] width 187 height 27
paste textarea "**********"
type textarea "**********"
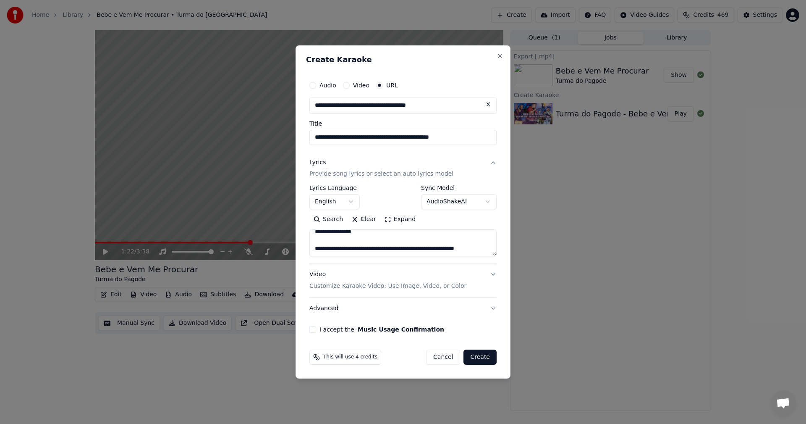
drag, startPoint x: 396, startPoint y: 137, endPoint x: 498, endPoint y: 139, distance: 102.1
click at [498, 139] on div "**********" at bounding box center [403, 205] width 194 height 263
click at [352, 137] on input "**********" at bounding box center [403, 137] width 187 height 15
type input "**********"
click at [352, 202] on button "English" at bounding box center [335, 201] width 50 height 15
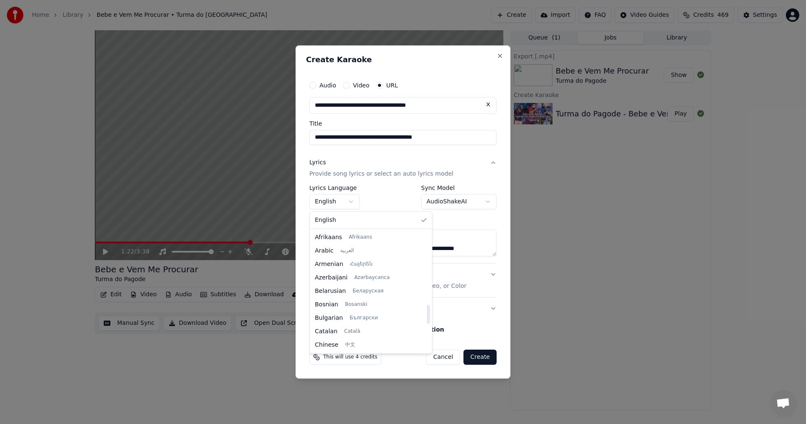
scroll to position [470, 0]
select select "**"
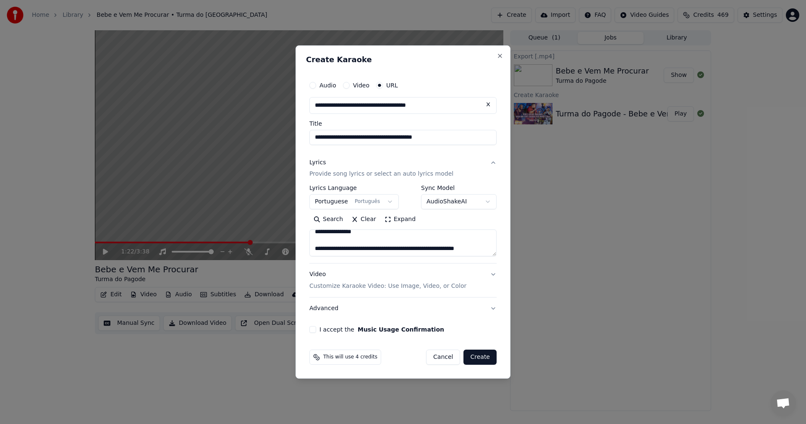
scroll to position [372, 0]
click at [335, 239] on textarea at bounding box center [403, 243] width 187 height 27
click at [335, 251] on textarea at bounding box center [403, 243] width 187 height 27
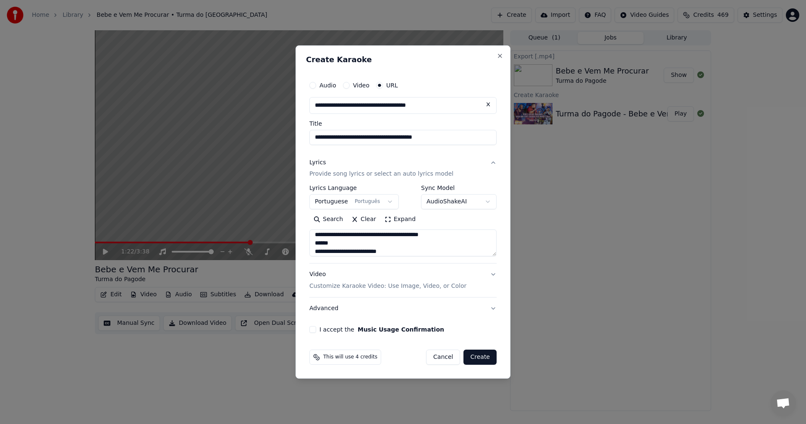
type textarea "**********"
click at [315, 331] on button "I accept the Music Usage Confirmation" at bounding box center [313, 329] width 7 height 7
click at [475, 354] on button "Create" at bounding box center [480, 356] width 33 height 15
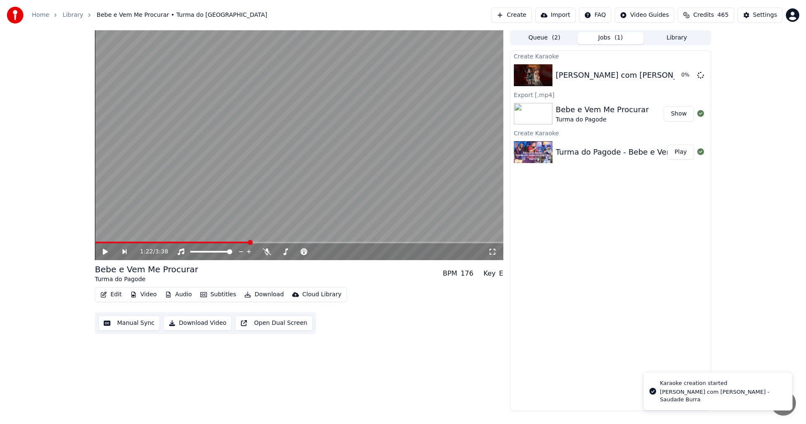
scroll to position [0, 0]
click at [701, 75] on icon at bounding box center [701, 74] width 7 height 7
click at [524, 17] on button "Create" at bounding box center [511, 15] width 41 height 15
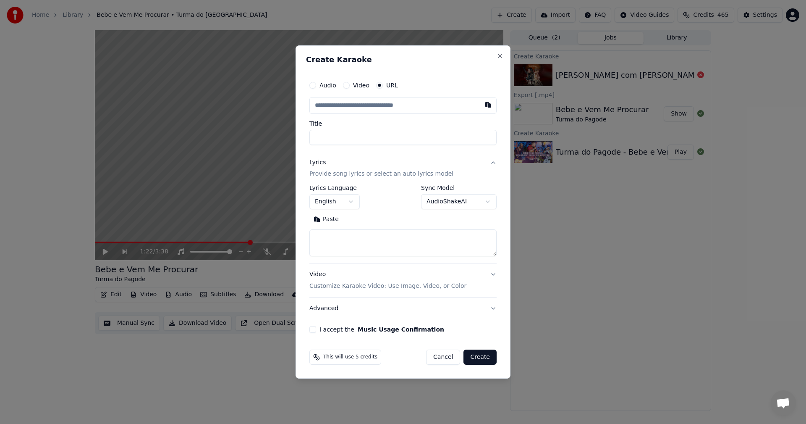
click at [336, 235] on textarea at bounding box center [403, 243] width 187 height 27
paste textarea "**********"
click at [361, 243] on textarea "**********" at bounding box center [403, 243] width 187 height 27
type textarea "**********"
click at [350, 109] on input "text" at bounding box center [403, 105] width 187 height 17
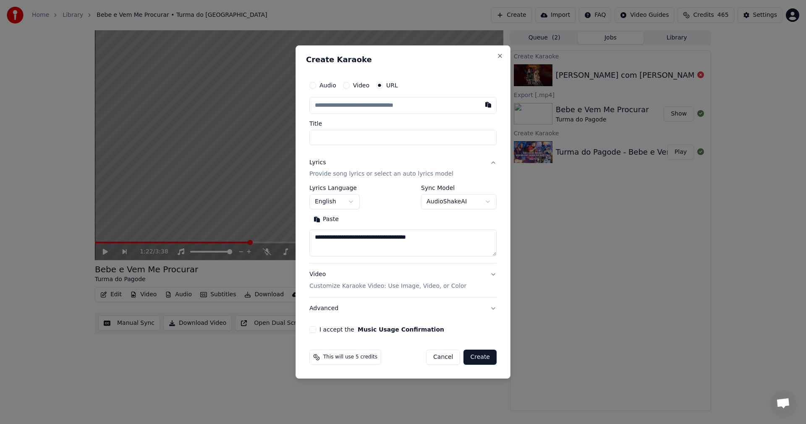
click at [351, 108] on input "text" at bounding box center [403, 105] width 187 height 17
paste input "**********"
type input "**********"
click at [353, 105] on input "**********" at bounding box center [403, 105] width 187 height 17
drag, startPoint x: 460, startPoint y: 106, endPoint x: 290, endPoint y: 109, distance: 170.1
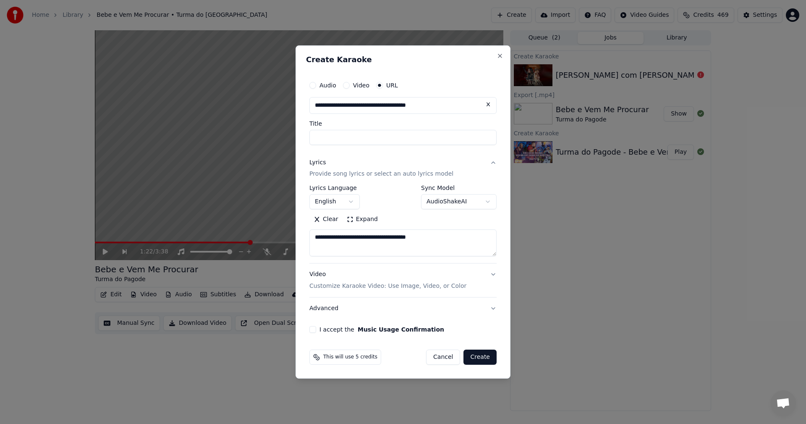
click at [278, 108] on body "**********" at bounding box center [403, 212] width 806 height 424
paste input "text"
type input "**********"
drag, startPoint x: 448, startPoint y: 242, endPoint x: 241, endPoint y: 239, distance: 206.7
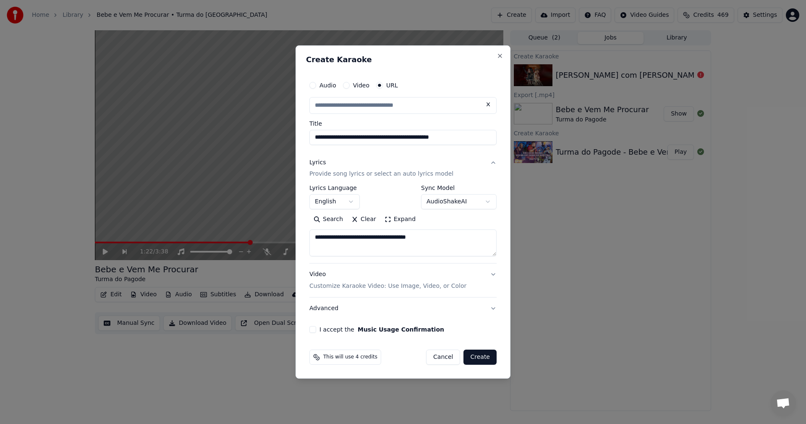
click at [241, 239] on body "**********" at bounding box center [403, 212] width 806 height 424
type input "**********"
drag, startPoint x: 395, startPoint y: 138, endPoint x: 491, endPoint y: 140, distance: 95.8
click at [491, 140] on input "**********" at bounding box center [403, 137] width 187 height 15
type input "**********"
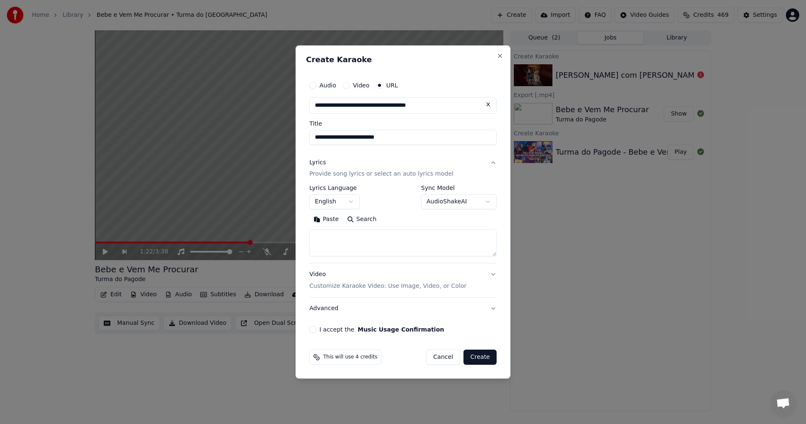
click at [329, 200] on button "English" at bounding box center [335, 201] width 50 height 15
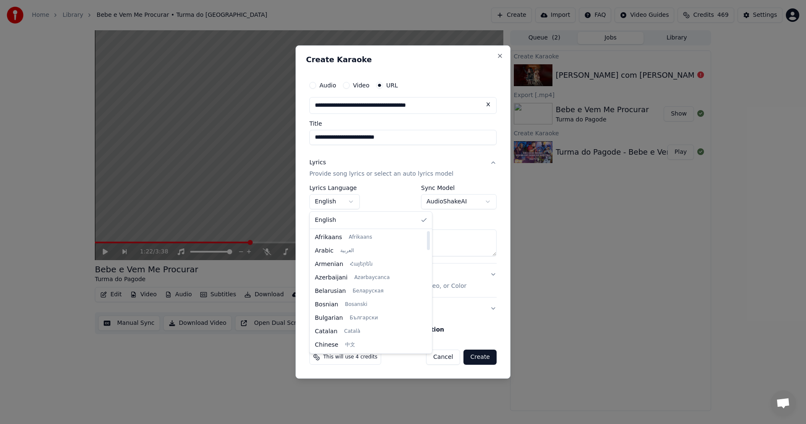
scroll to position [470, 0]
select select "**"
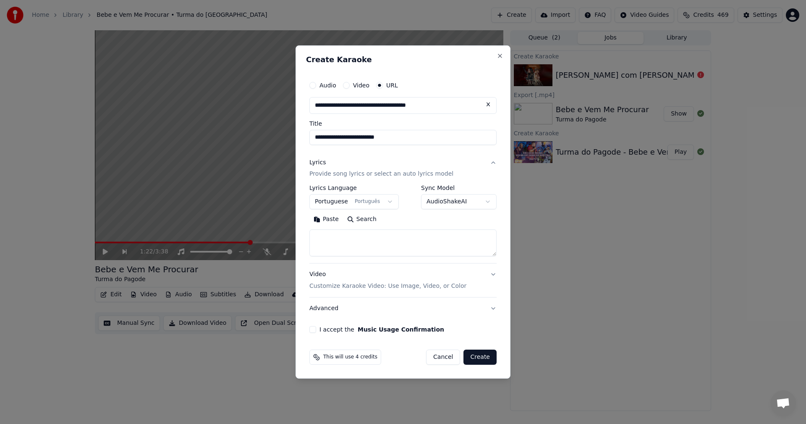
click at [349, 236] on textarea at bounding box center [403, 243] width 187 height 27
paste textarea "**********"
click at [349, 236] on textarea at bounding box center [403, 243] width 187 height 27
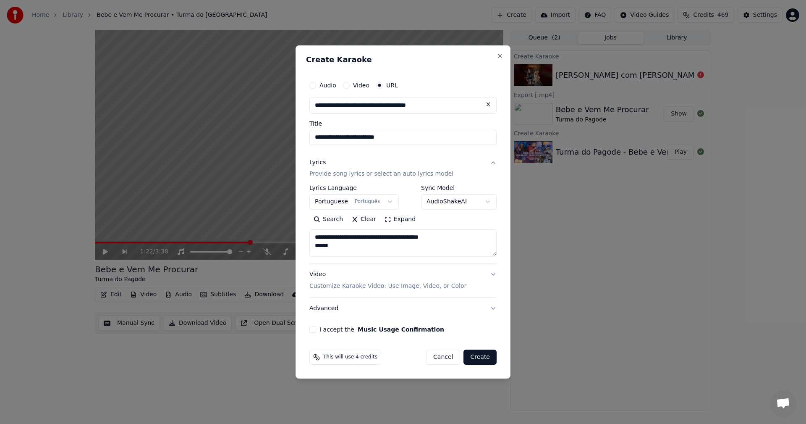
click at [341, 252] on textarea at bounding box center [403, 243] width 187 height 27
type textarea "**********"
click at [323, 308] on button "Advanced" at bounding box center [403, 308] width 187 height 22
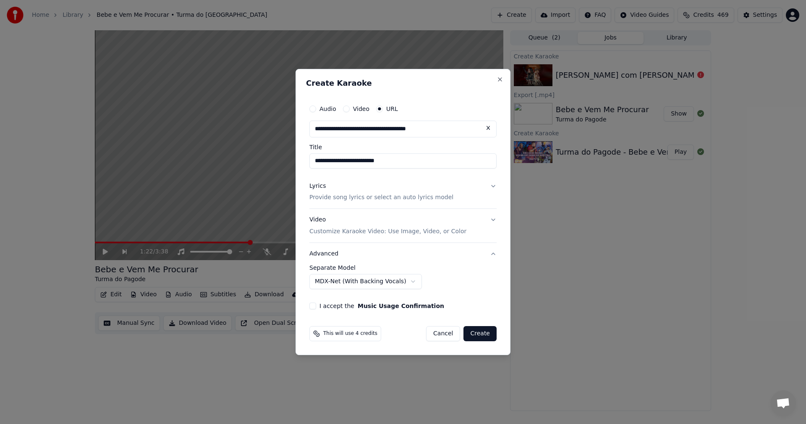
click at [363, 286] on body "**********" at bounding box center [403, 212] width 806 height 424
click at [312, 305] on button "I accept the Music Usage Confirmation" at bounding box center [313, 305] width 7 height 7
click at [475, 332] on button "Create" at bounding box center [480, 333] width 33 height 15
select select "**********"
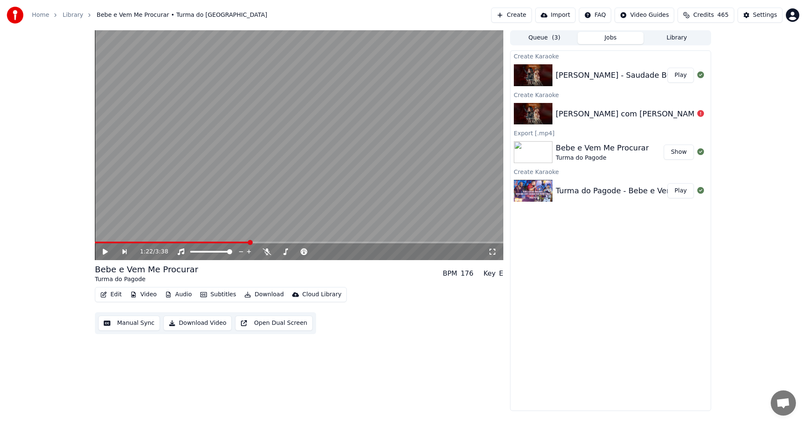
click at [691, 78] on button "Play" at bounding box center [681, 75] width 26 height 15
click at [105, 249] on icon at bounding box center [111, 251] width 19 height 7
